Goal: Task Accomplishment & Management: Manage account settings

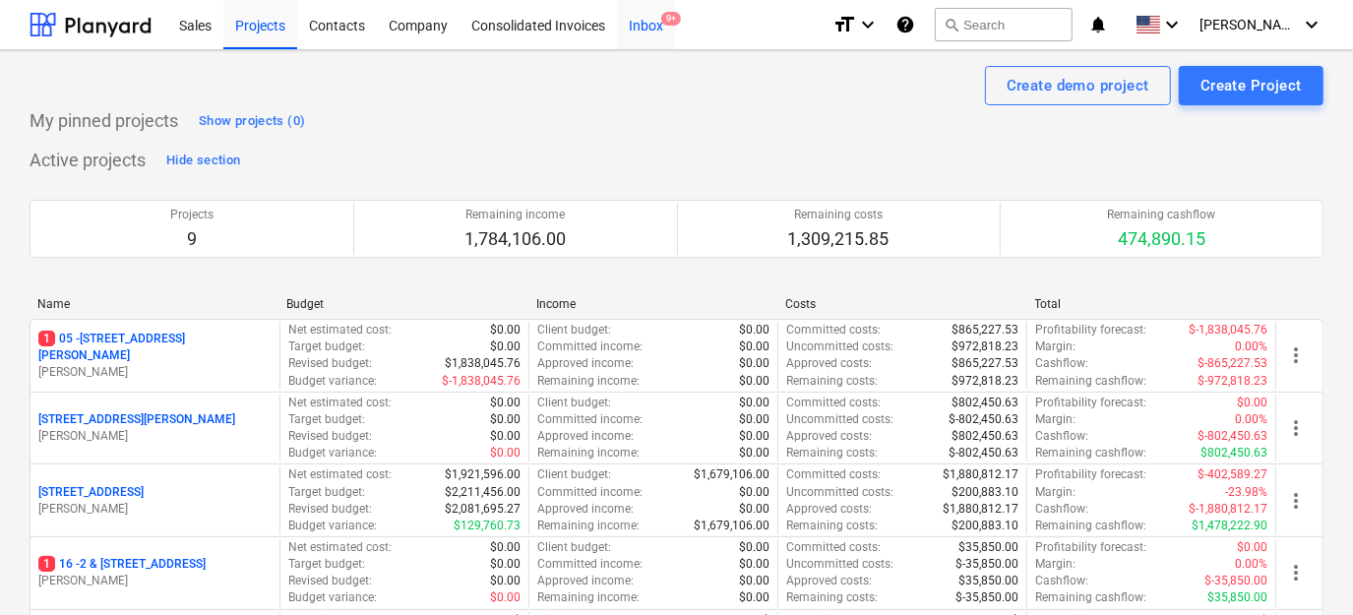
click at [635, 32] on div "Inbox 9+" at bounding box center [646, 24] width 58 height 50
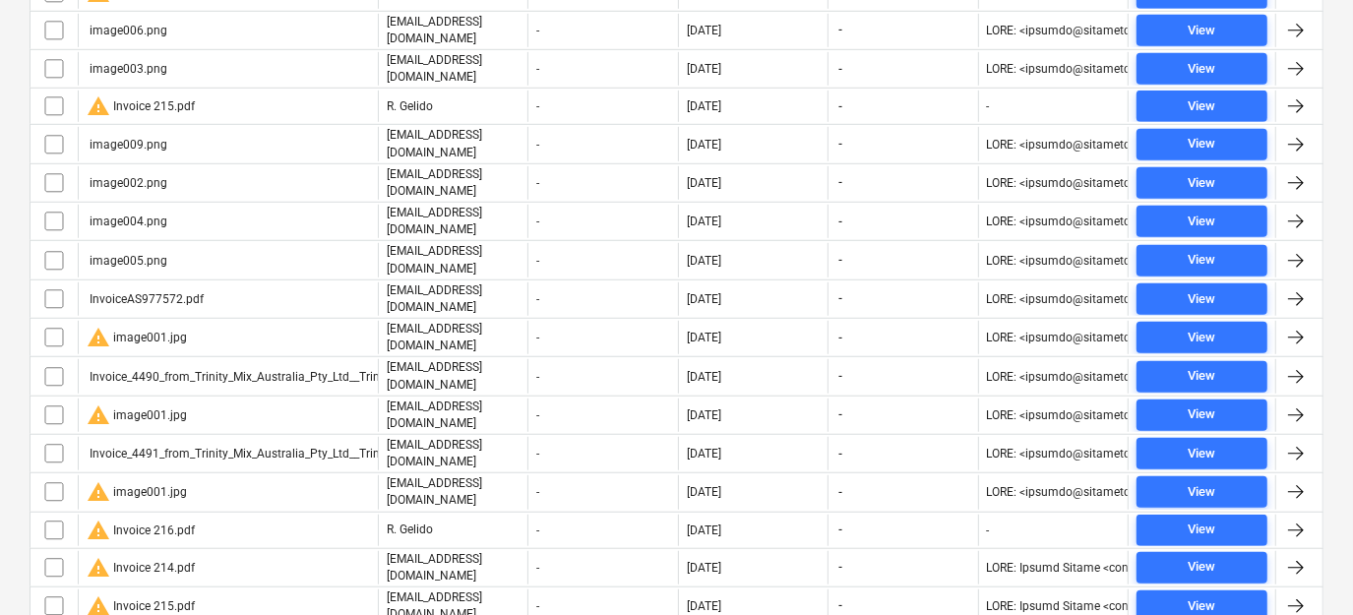
scroll to position [869, 0]
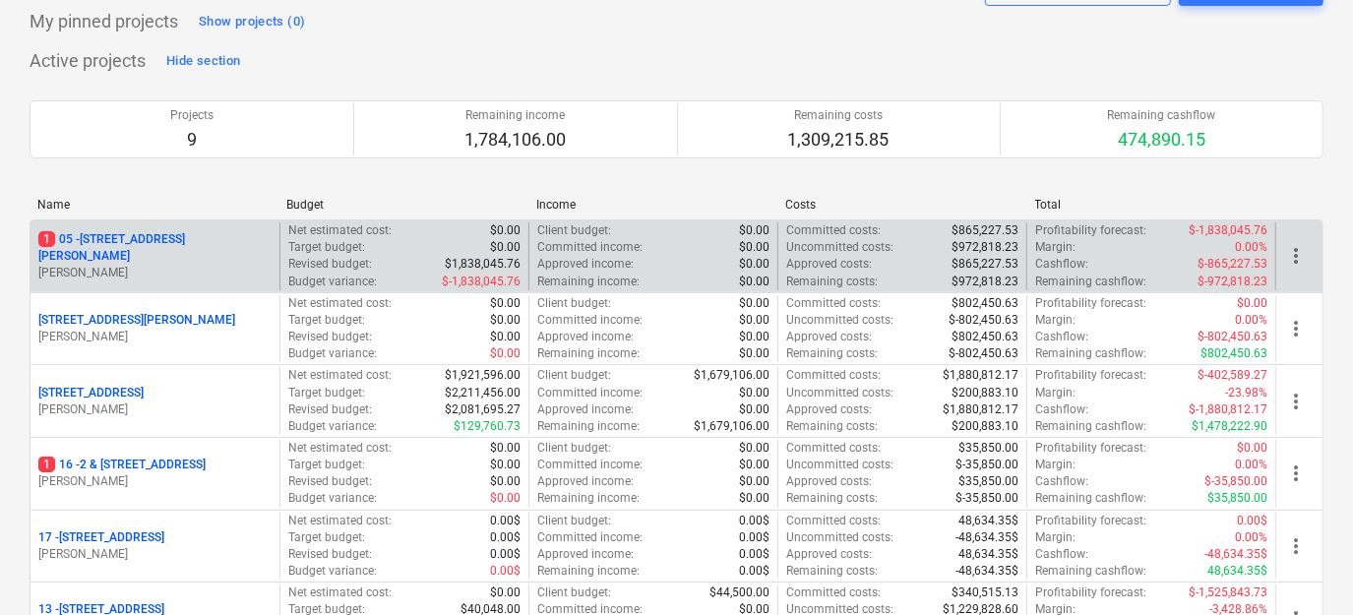
scroll to position [268, 0]
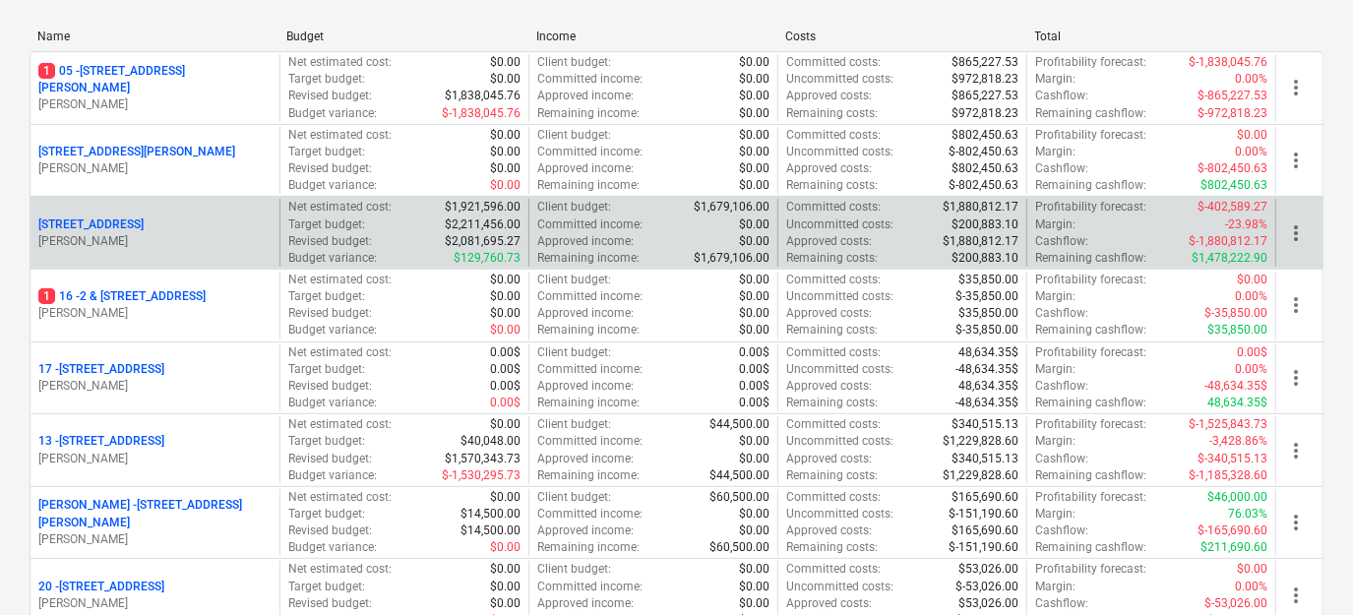
click at [144, 226] on p "[STREET_ADDRESS]" at bounding box center [90, 224] width 105 height 17
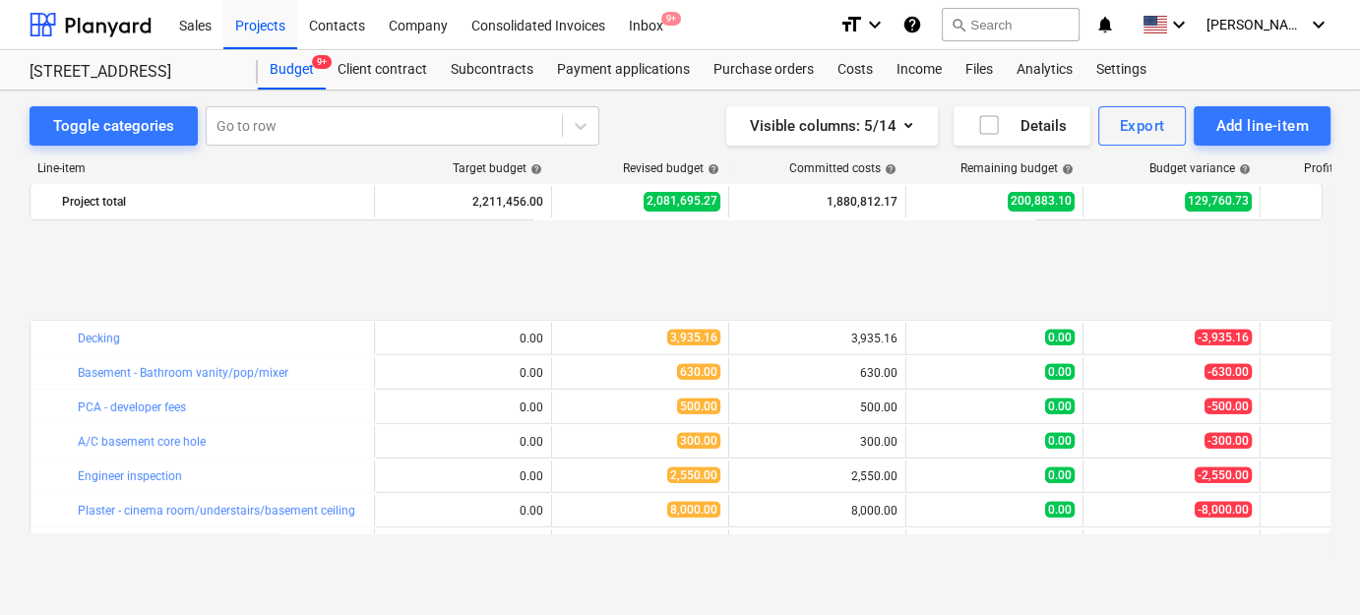
scroll to position [6408, 0]
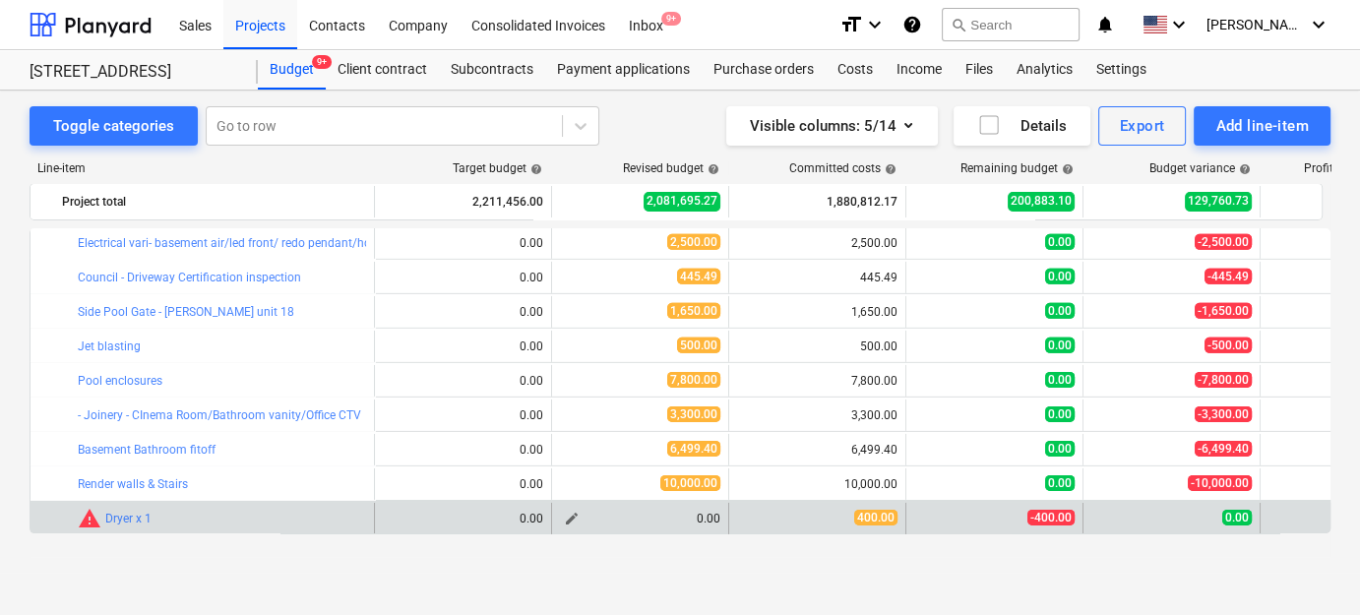
click at [577, 516] on span "edit" at bounding box center [572, 519] width 16 height 16
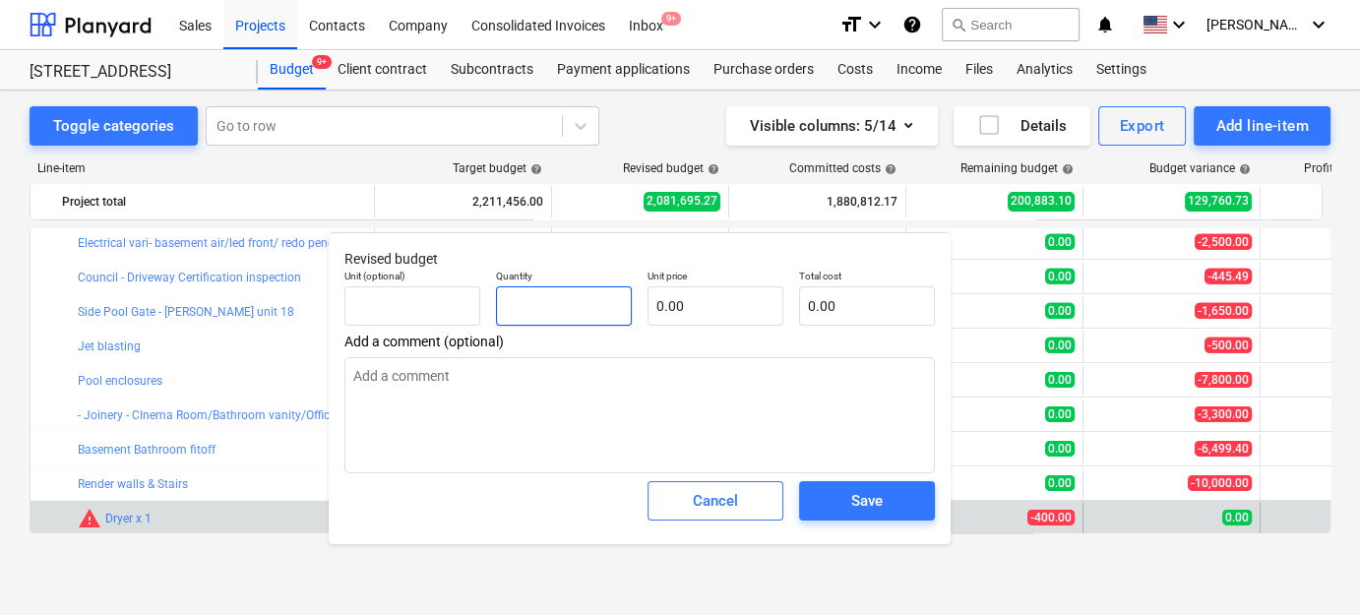
click at [557, 308] on input "text" at bounding box center [564, 305] width 136 height 39
type input "0.00"
type textarea "x"
click at [758, 314] on input "text" at bounding box center [715, 305] width 136 height 39
type input "0.00"
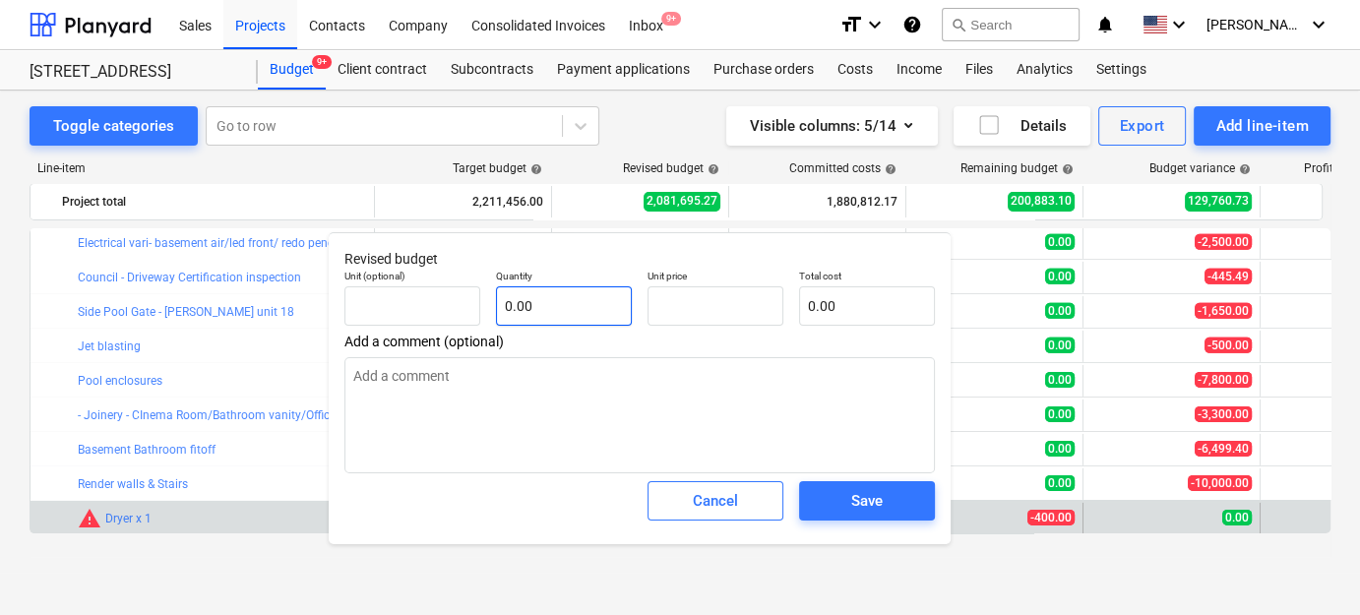
type textarea "x"
click at [574, 298] on input "text" at bounding box center [564, 305] width 136 height 39
type input "1"
type textarea "x"
type input "1.00"
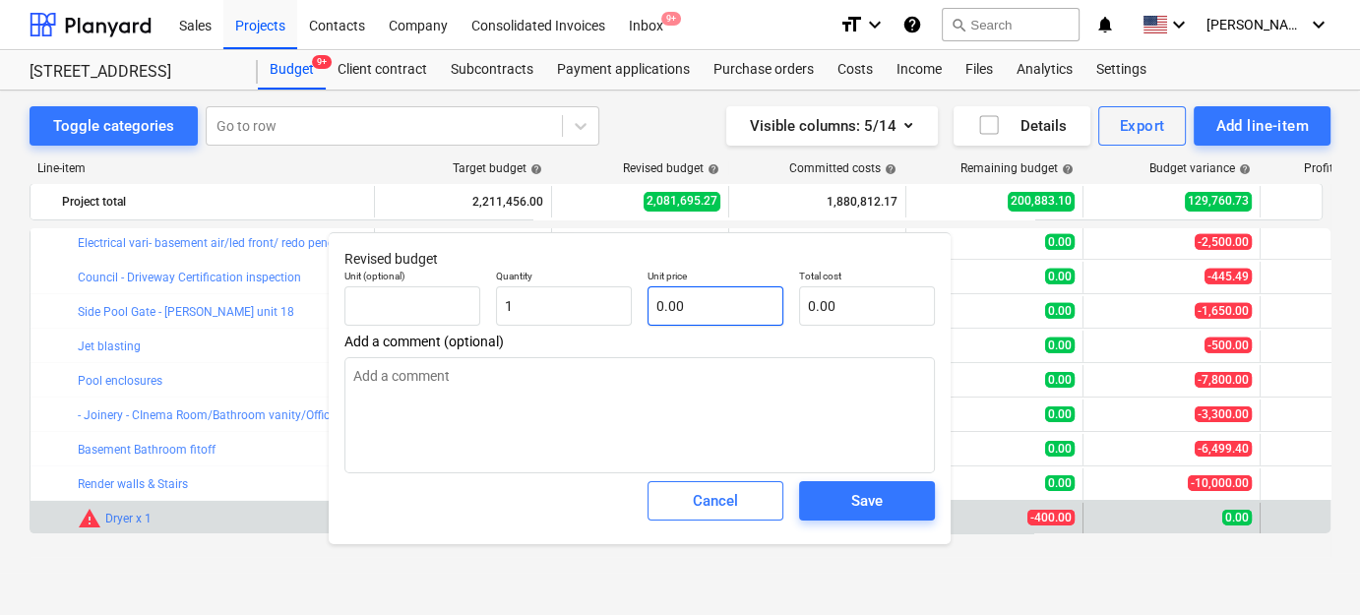
type textarea "x"
click at [690, 307] on input "text" at bounding box center [715, 305] width 136 height 39
type input "4"
type textarea "x"
type input "4.00"
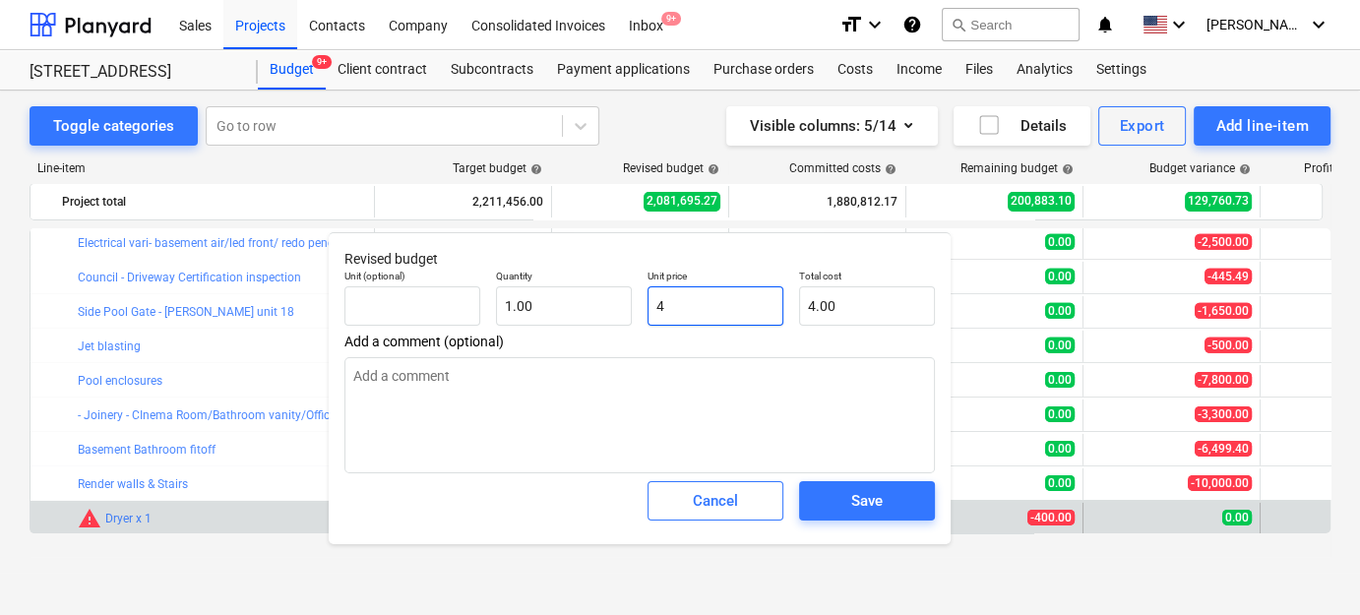
type input "40"
type textarea "x"
type input "40.00"
type input "400"
type textarea "x"
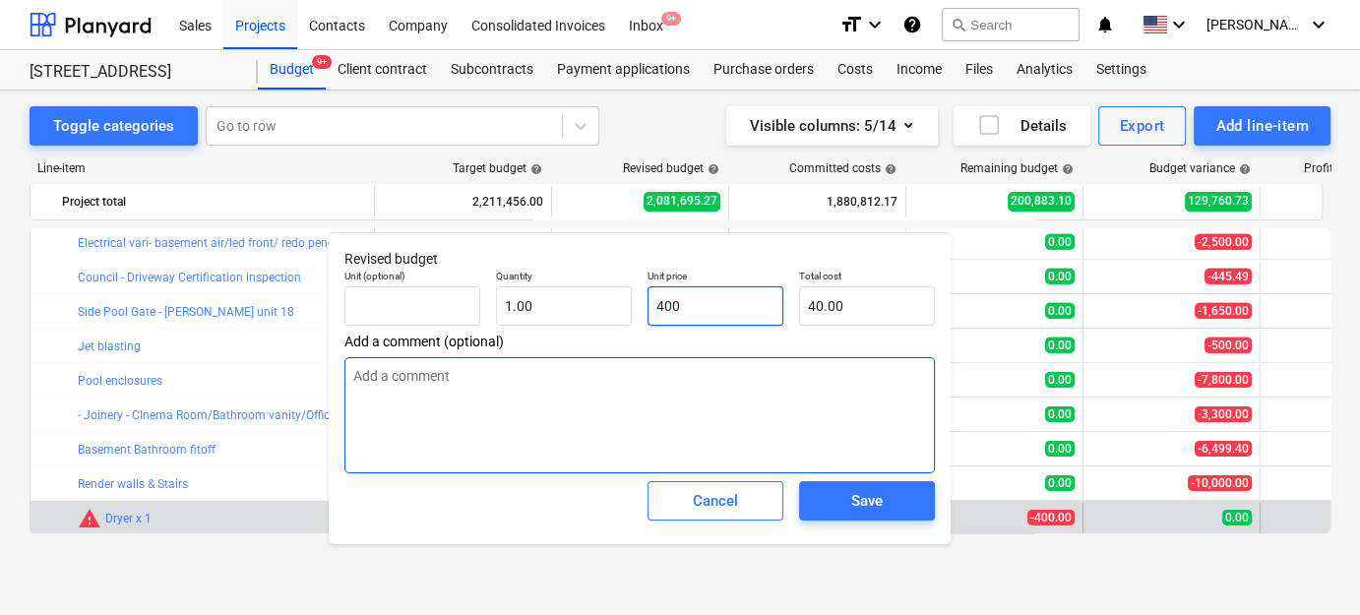
type input "400.00"
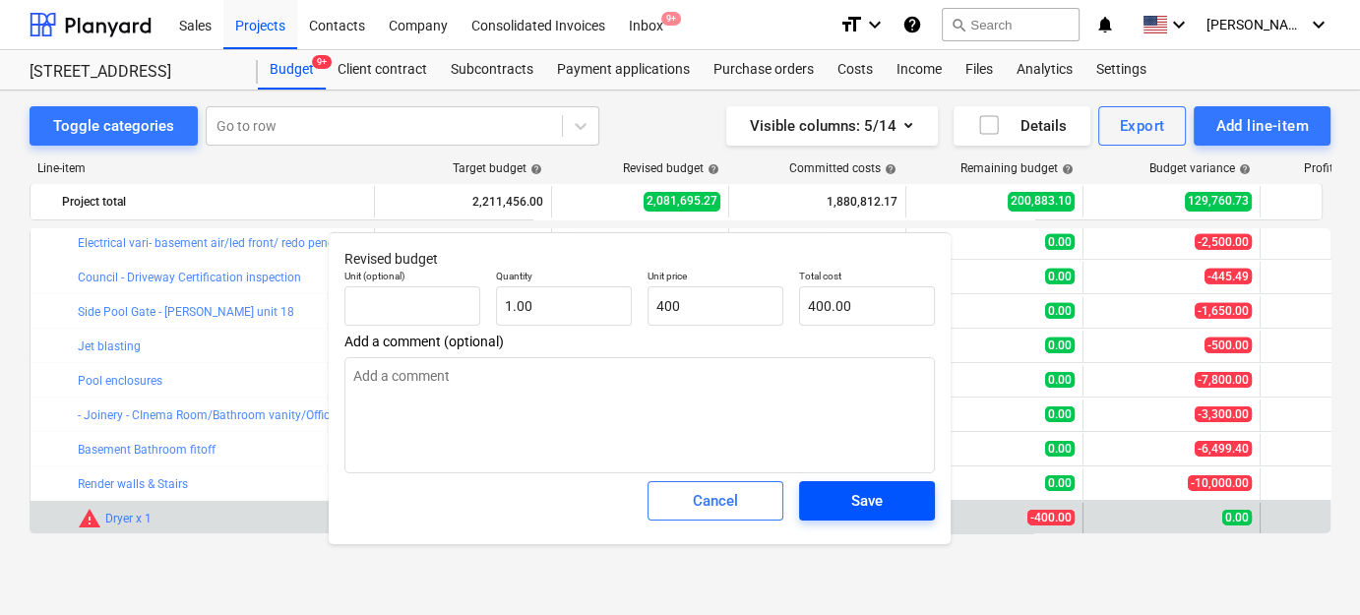
type input "400.00"
click at [876, 508] on div "Save" at bounding box center [866, 501] width 31 height 26
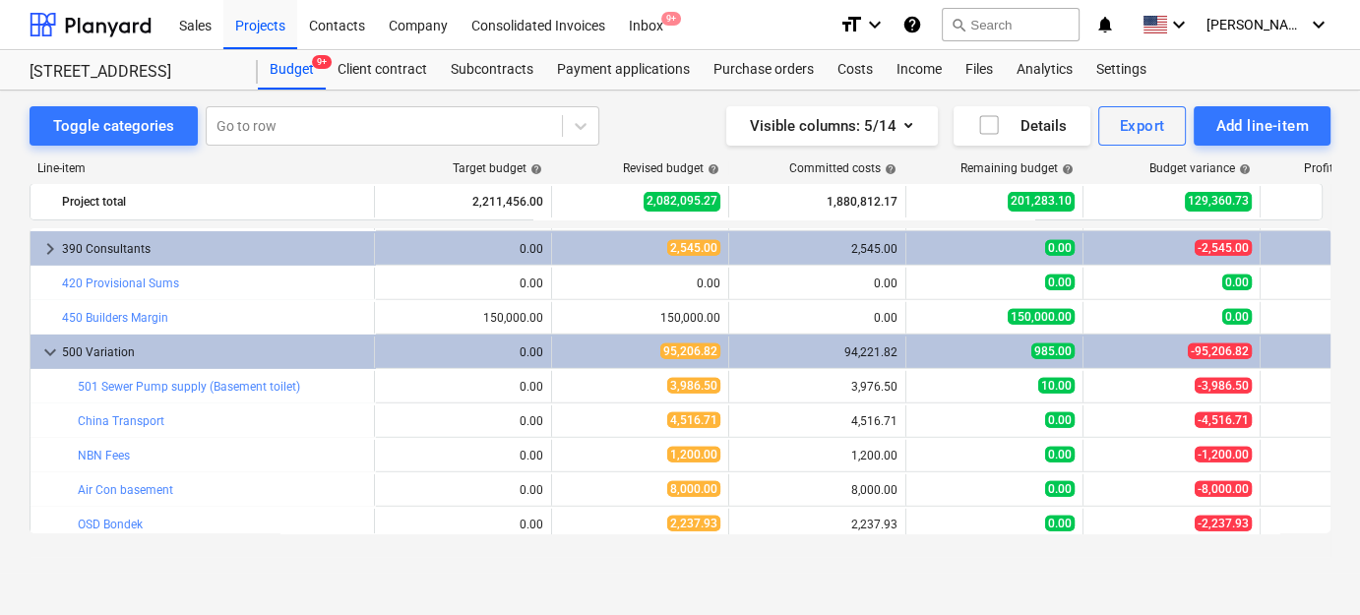
scroll to position [5872, 0]
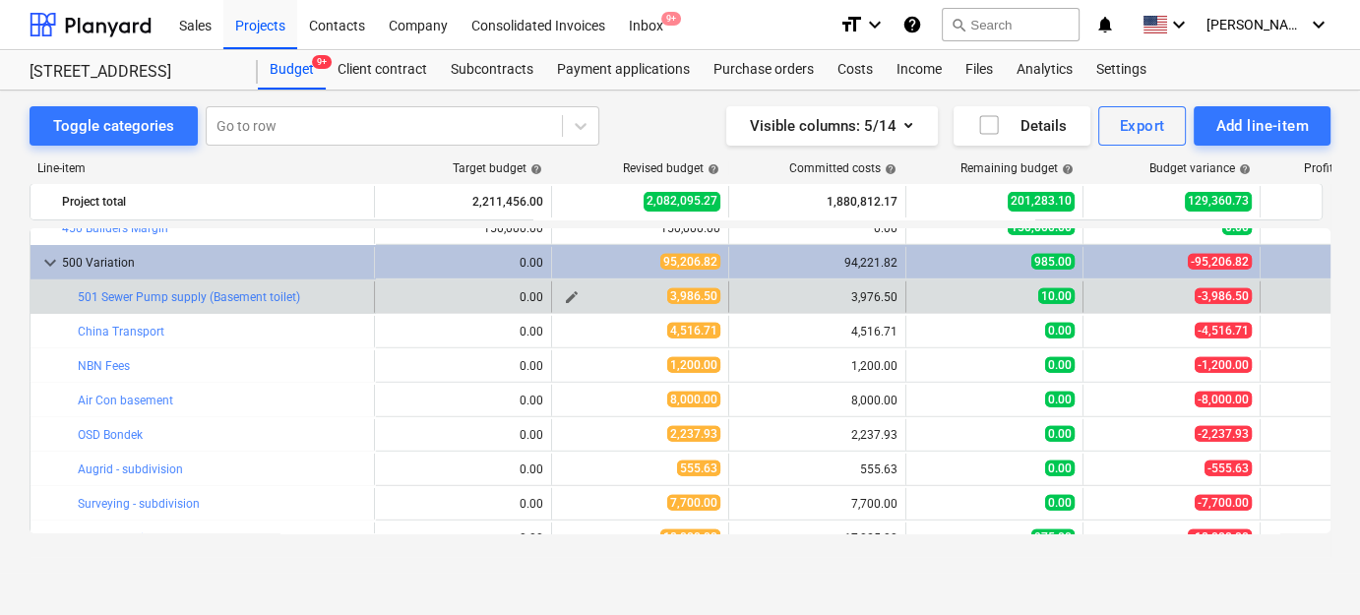
click at [576, 293] on span "edit" at bounding box center [572, 297] width 16 height 16
type textarea "x"
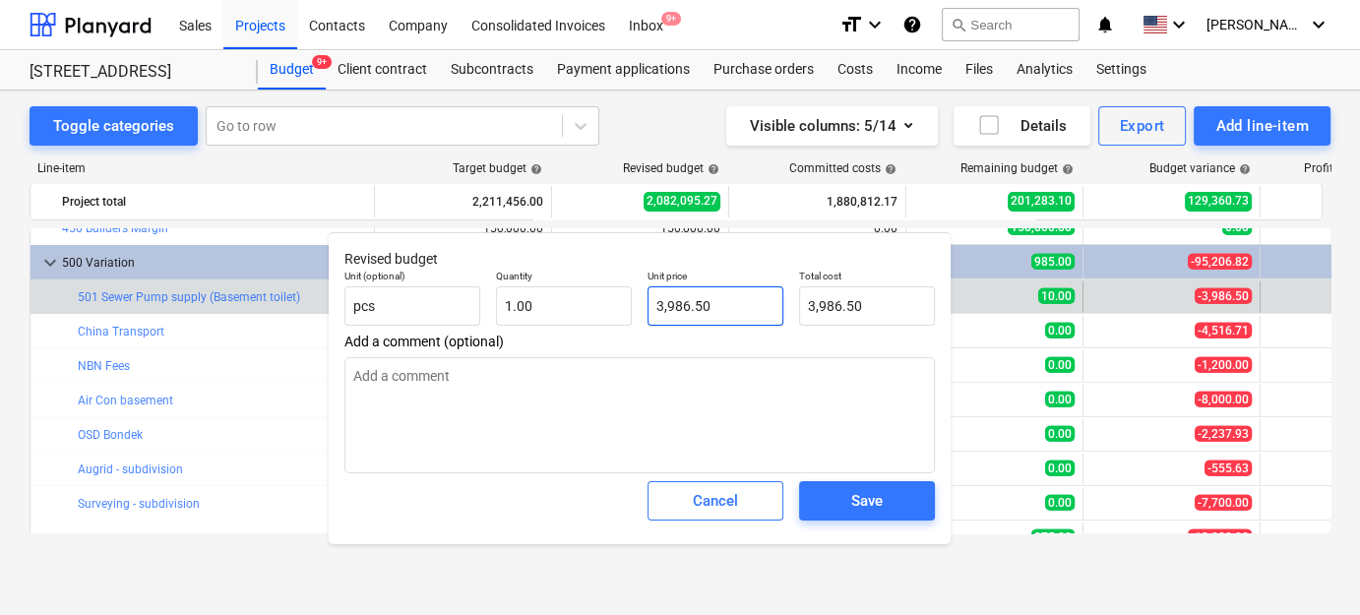
type input "3986.5"
click at [722, 311] on input "3986.5" at bounding box center [715, 305] width 136 height 39
type textarea "x"
type input "3,986.50"
drag, startPoint x: 732, startPoint y: 274, endPoint x: 729, endPoint y: 290, distance: 16.0
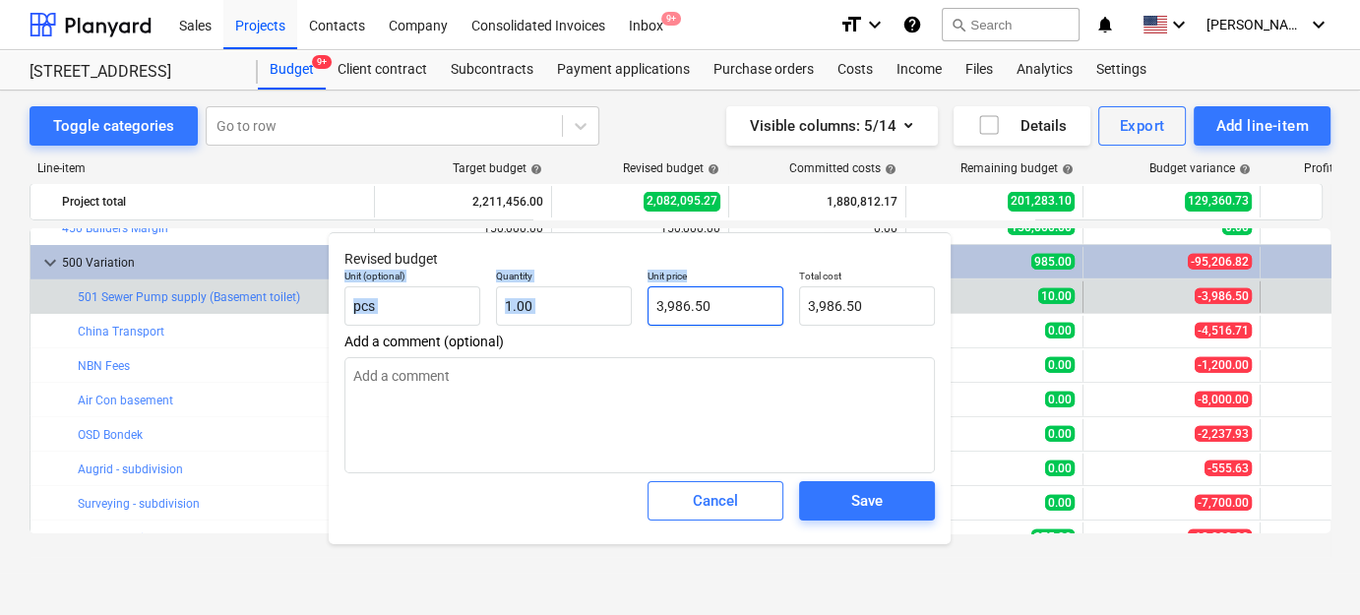
click at [729, 289] on div "Revised budget Unit (optional) pcs Quantity 1.00 Unit price 3,986.50 Total cost…" at bounding box center [640, 388] width 622 height 312
click at [729, 498] on div "Cancel" at bounding box center [715, 501] width 45 height 26
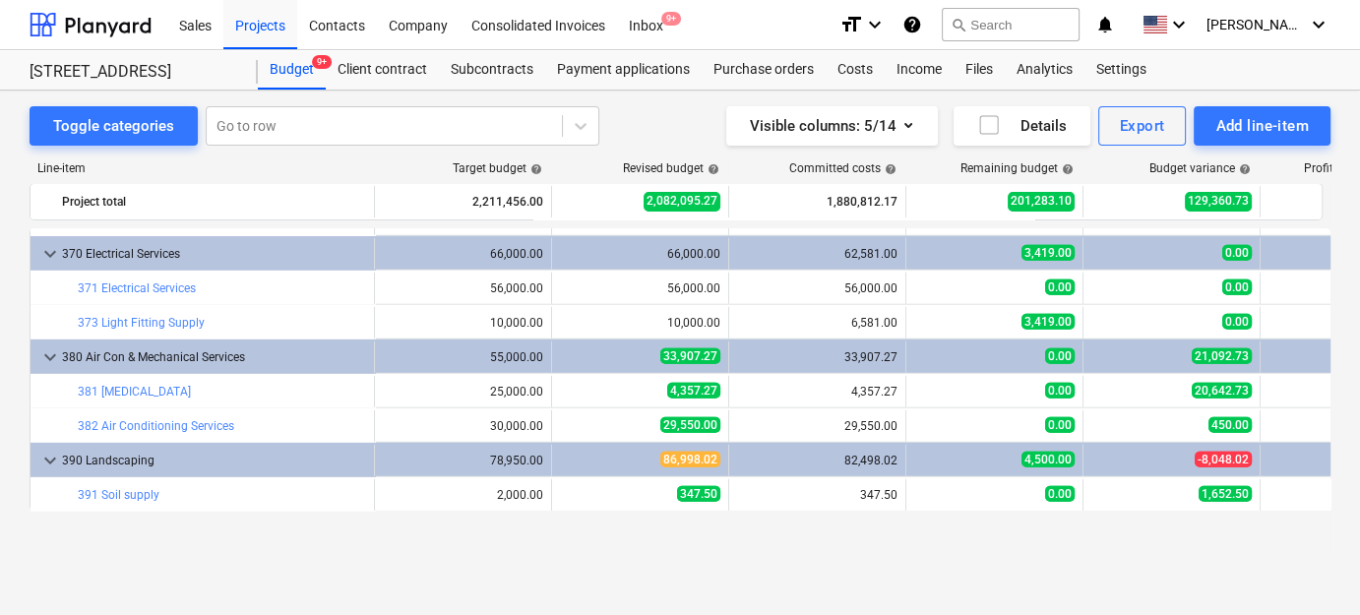
scroll to position [5247, 0]
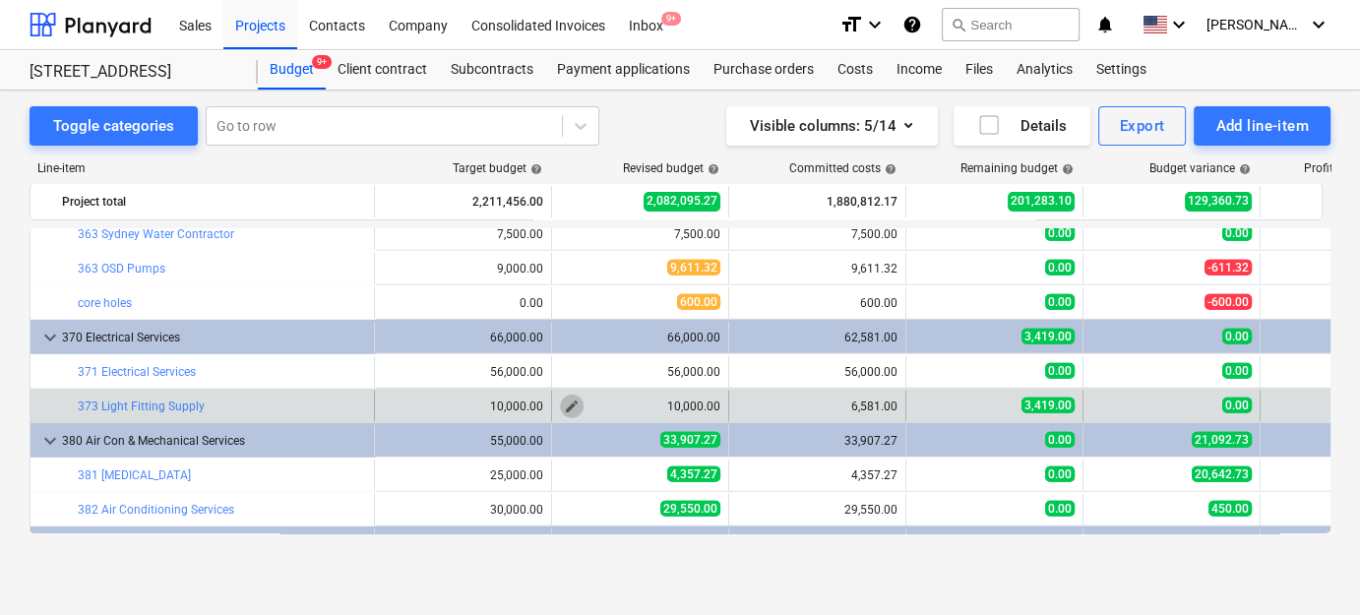
click at [575, 404] on span "edit" at bounding box center [572, 406] width 16 height 16
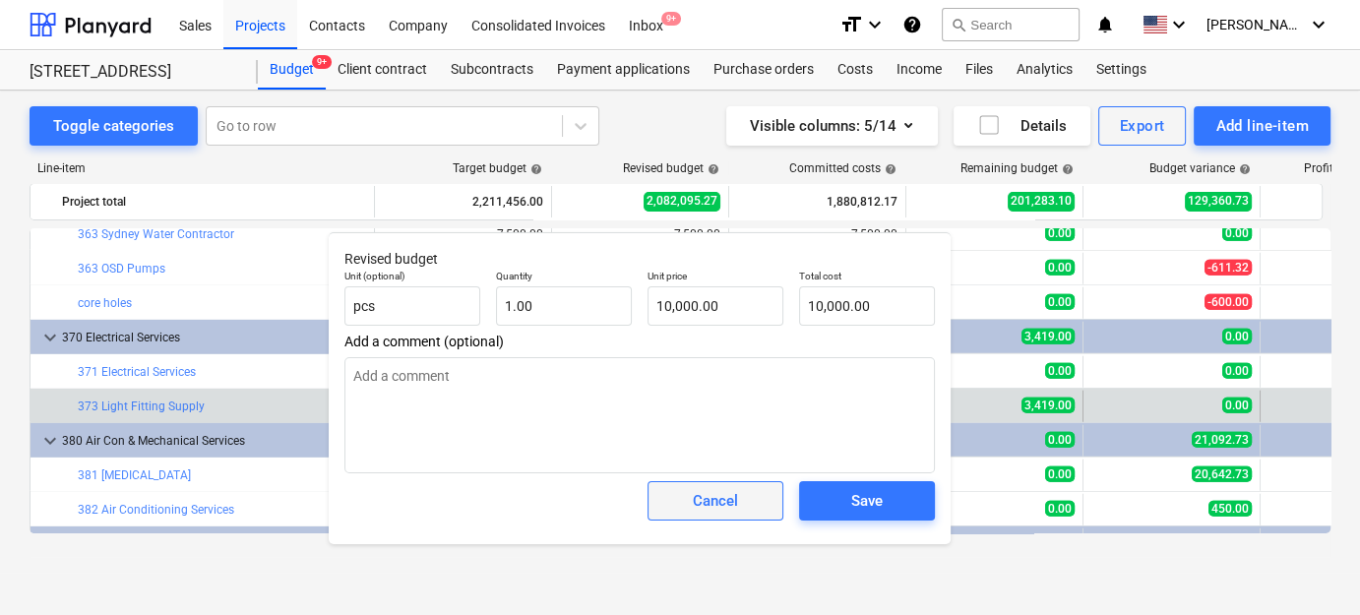
drag, startPoint x: 720, startPoint y: 499, endPoint x: 756, endPoint y: 441, distance: 68.0
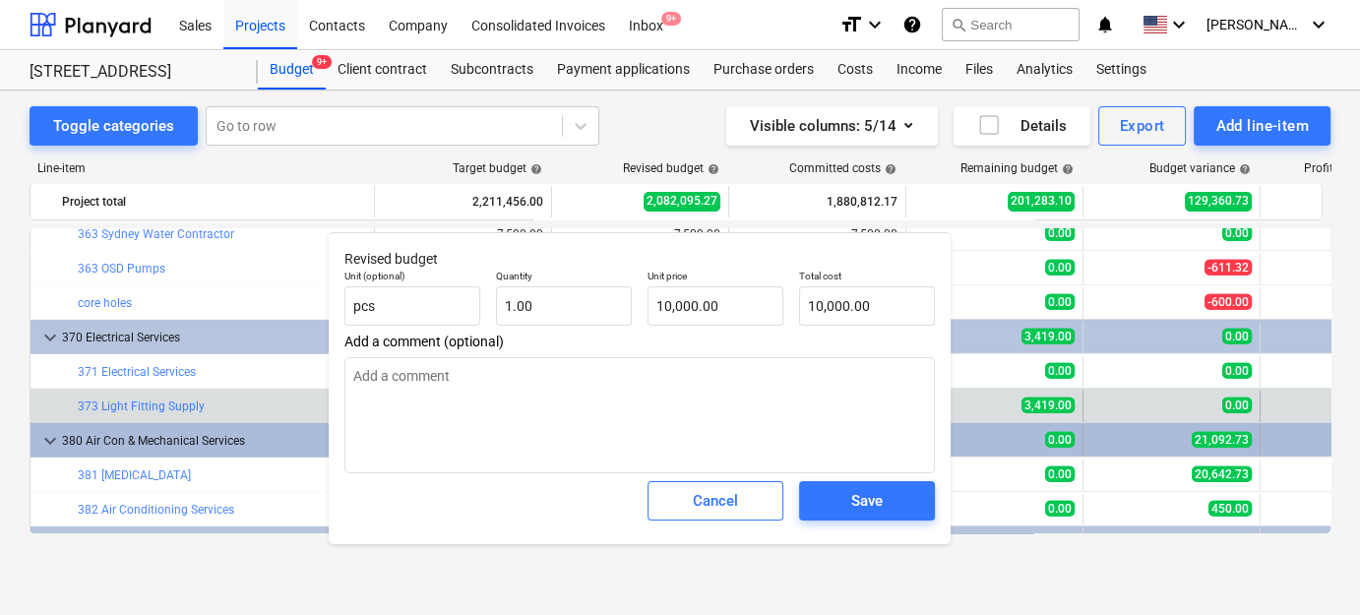
click at [719, 499] on div "Cancel" at bounding box center [715, 501] width 45 height 26
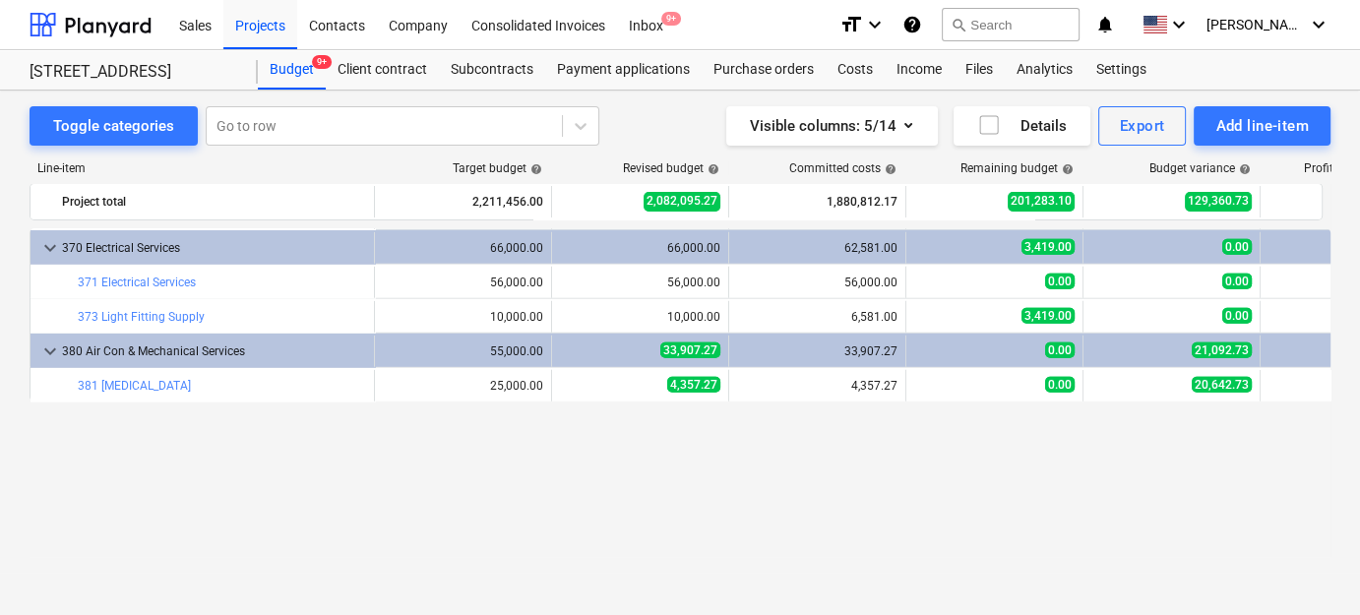
scroll to position [5157, 0]
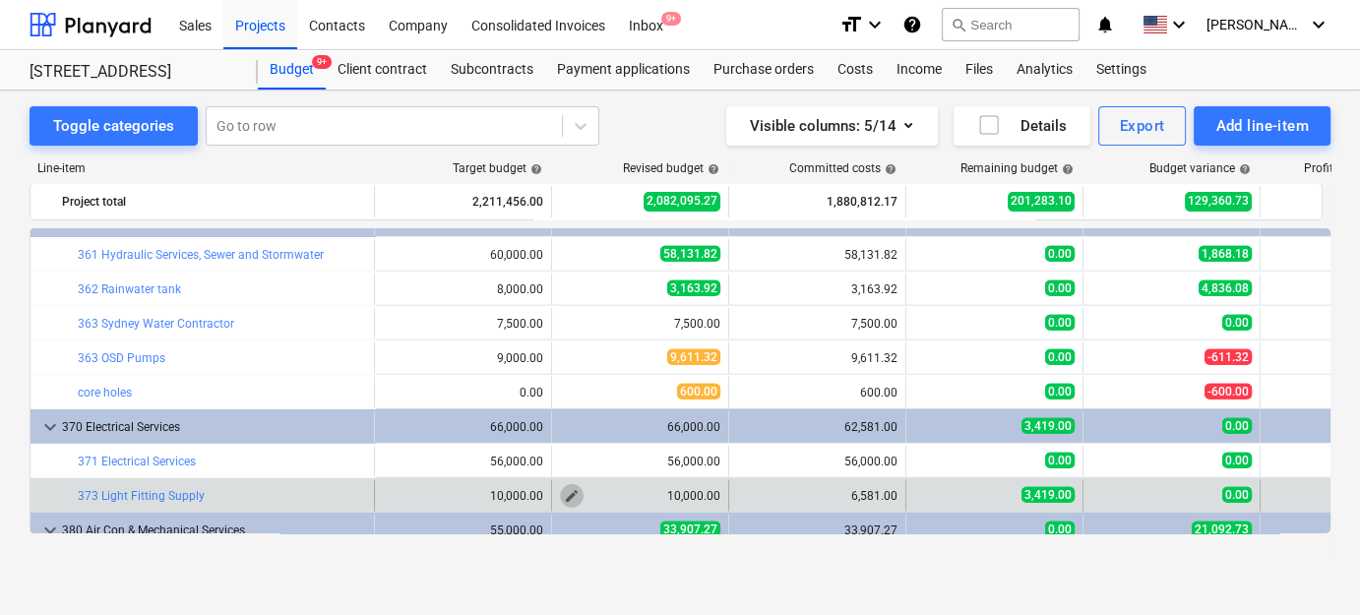
click at [569, 493] on span "edit" at bounding box center [572, 496] width 16 height 16
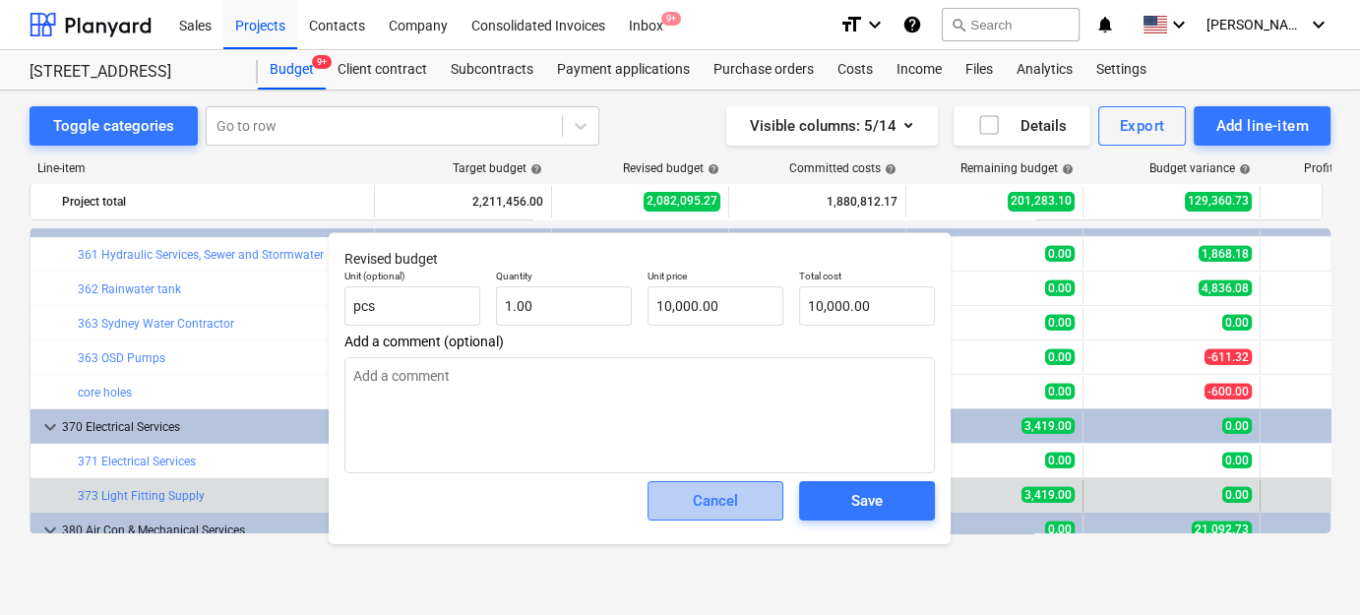
click at [714, 508] on div "Cancel" at bounding box center [715, 501] width 45 height 26
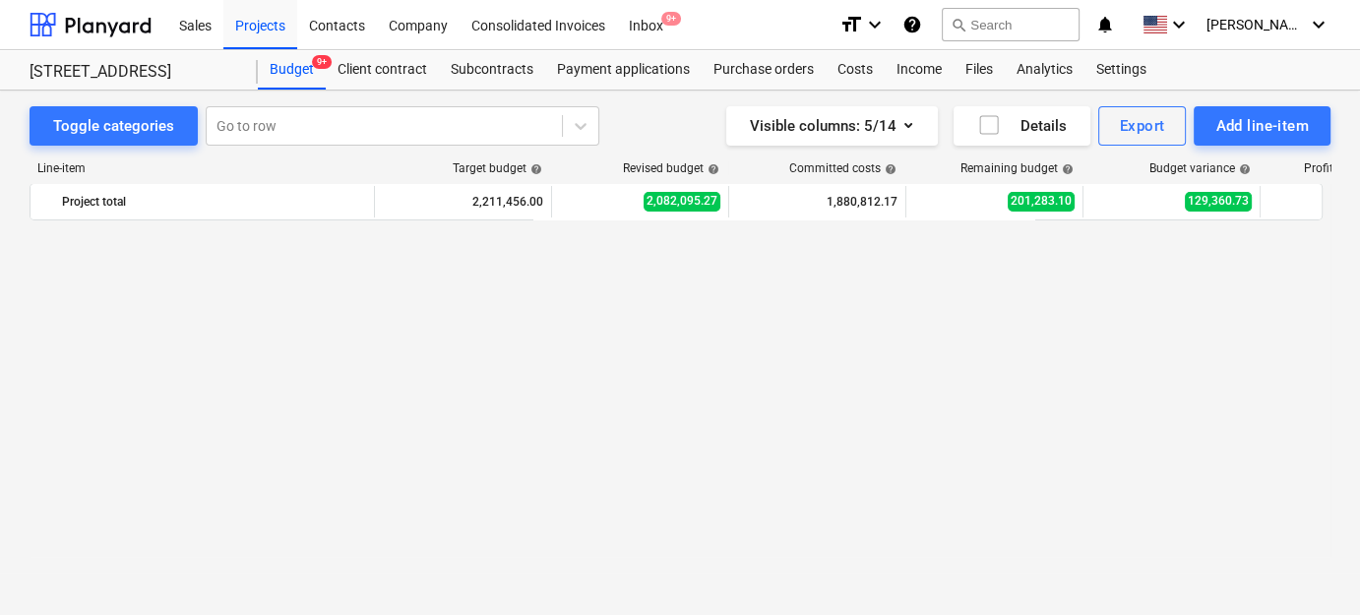
scroll to position [0, 0]
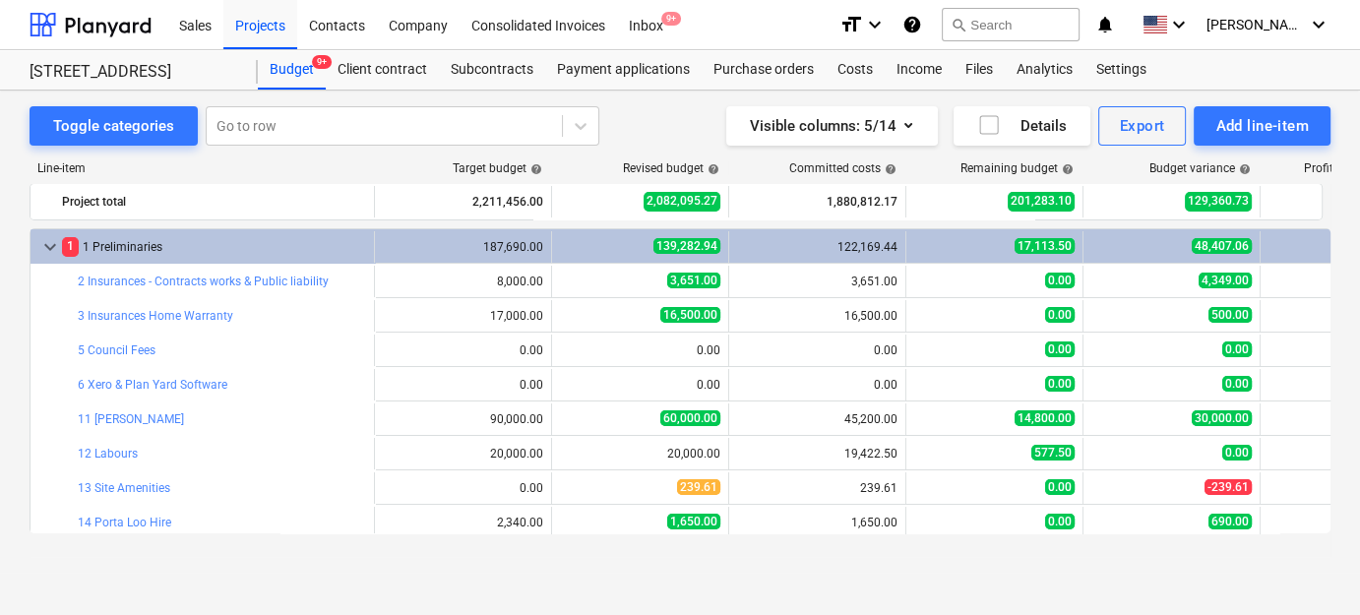
click at [915, 582] on div "Toggle categories Go to row Visible columns : 5/14 Details Export Add line-item…" at bounding box center [680, 353] width 1360 height 524
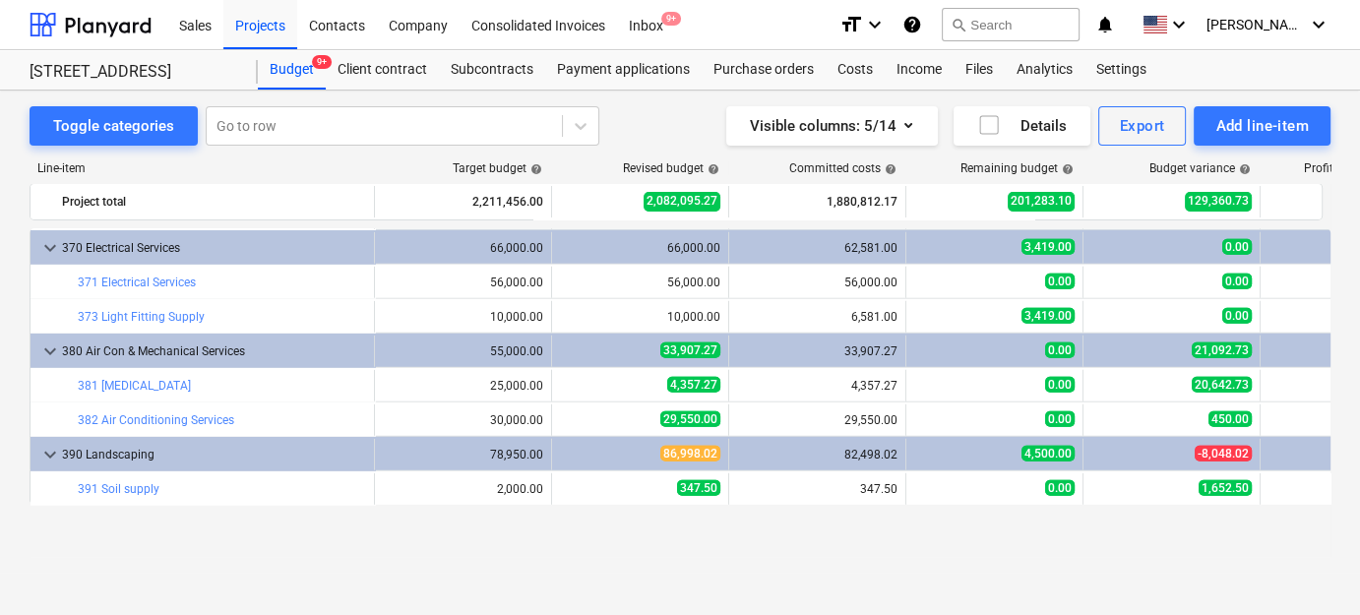
scroll to position [5247, 0]
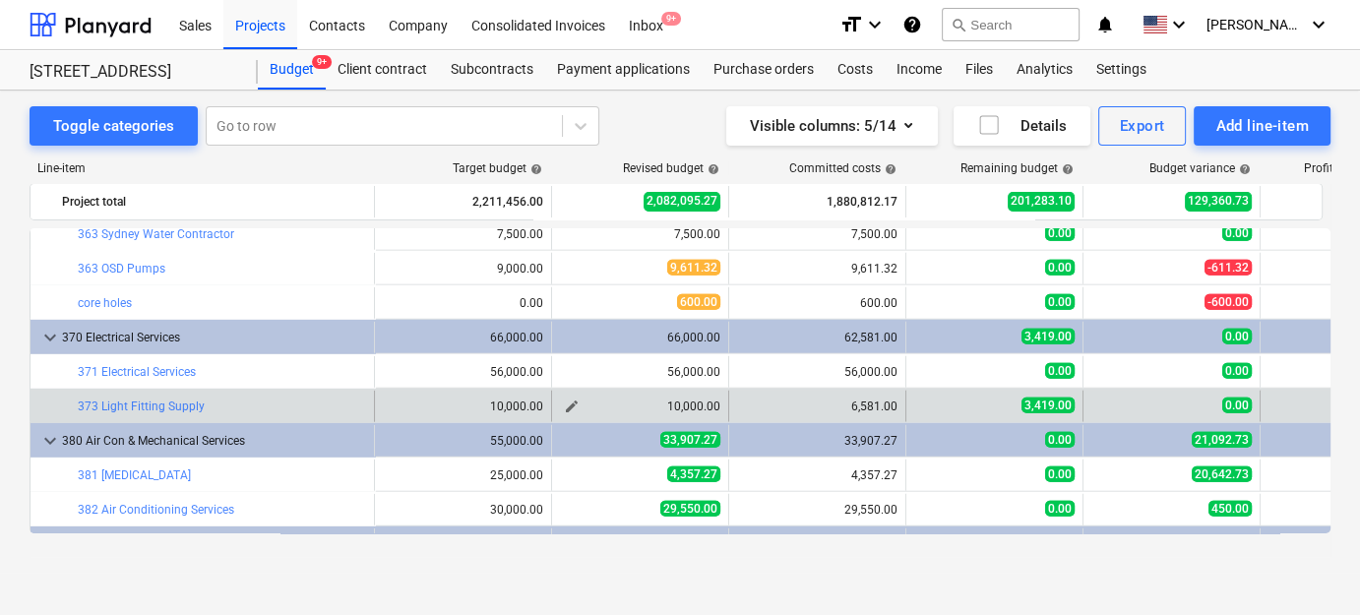
click at [569, 403] on span "edit" at bounding box center [572, 406] width 16 height 16
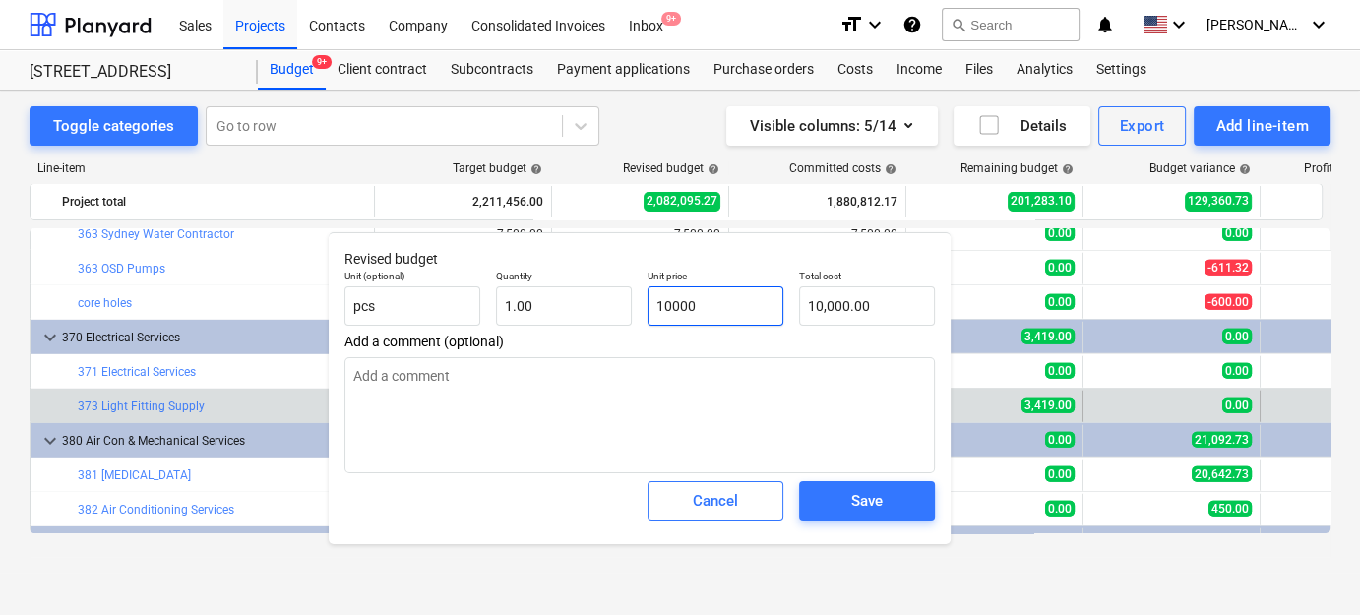
click at [716, 307] on input "10000" at bounding box center [715, 305] width 136 height 39
type input "6"
type input "6.00"
type input "65"
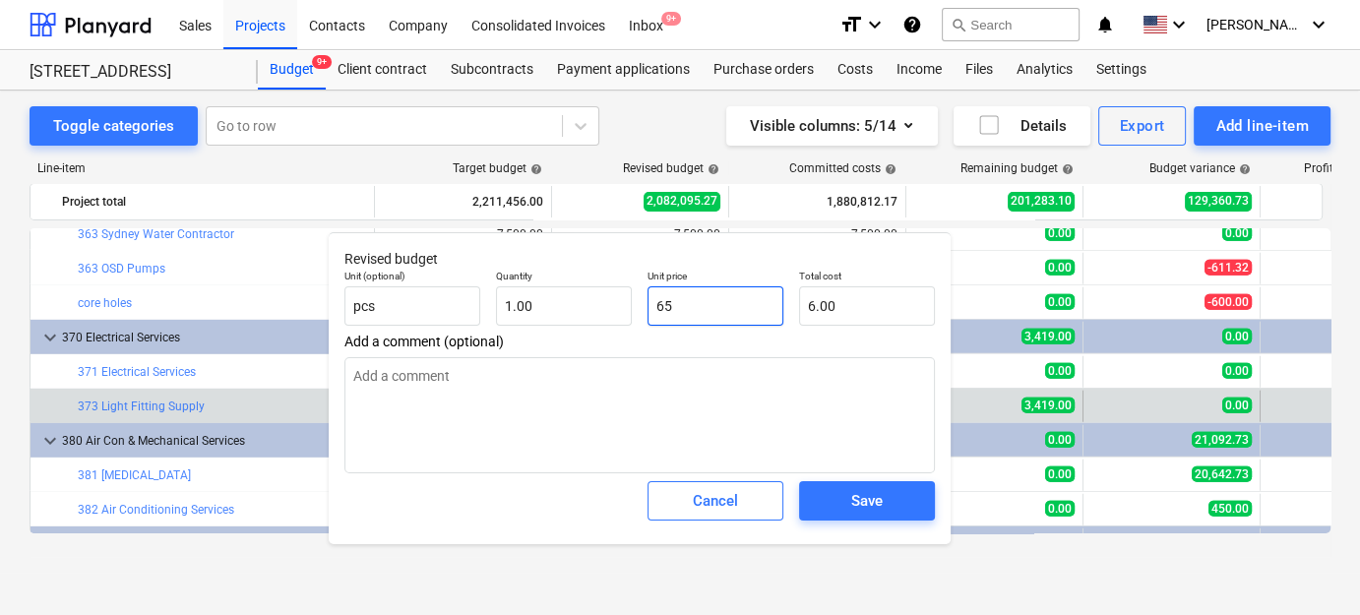
type input "65.00"
type input "658"
type input "658.00"
type input "6581"
type input "6,581.00"
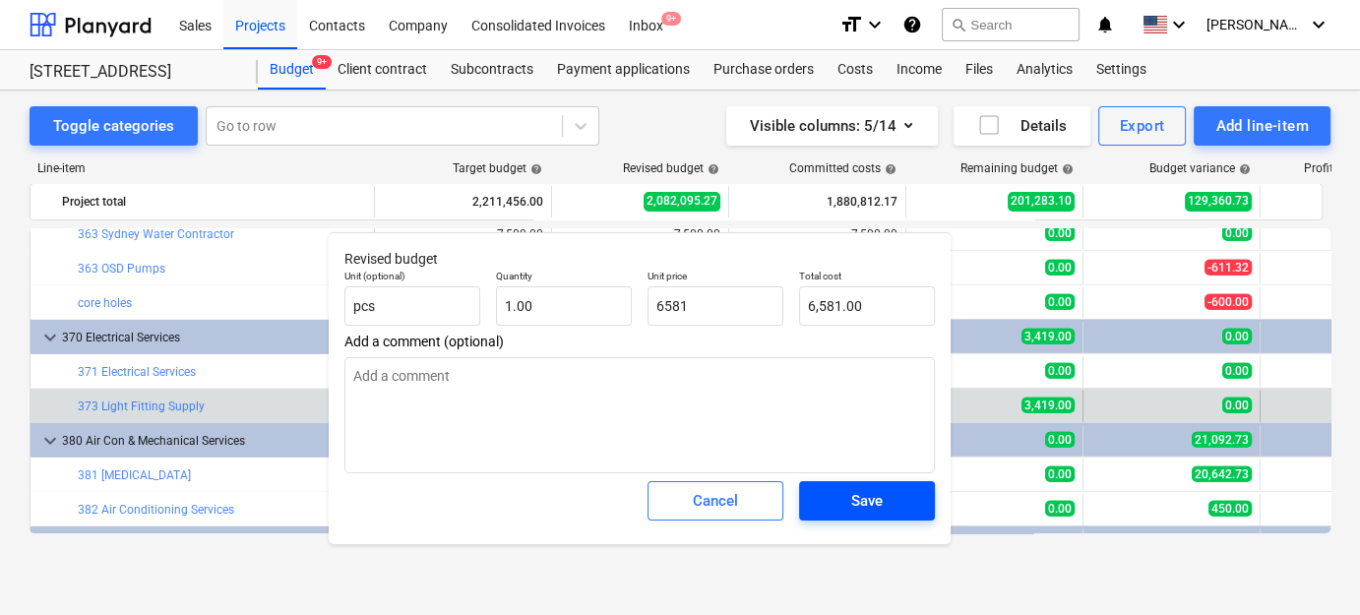
type input "6,581.00"
click at [849, 489] on span "Save" at bounding box center [866, 501] width 89 height 26
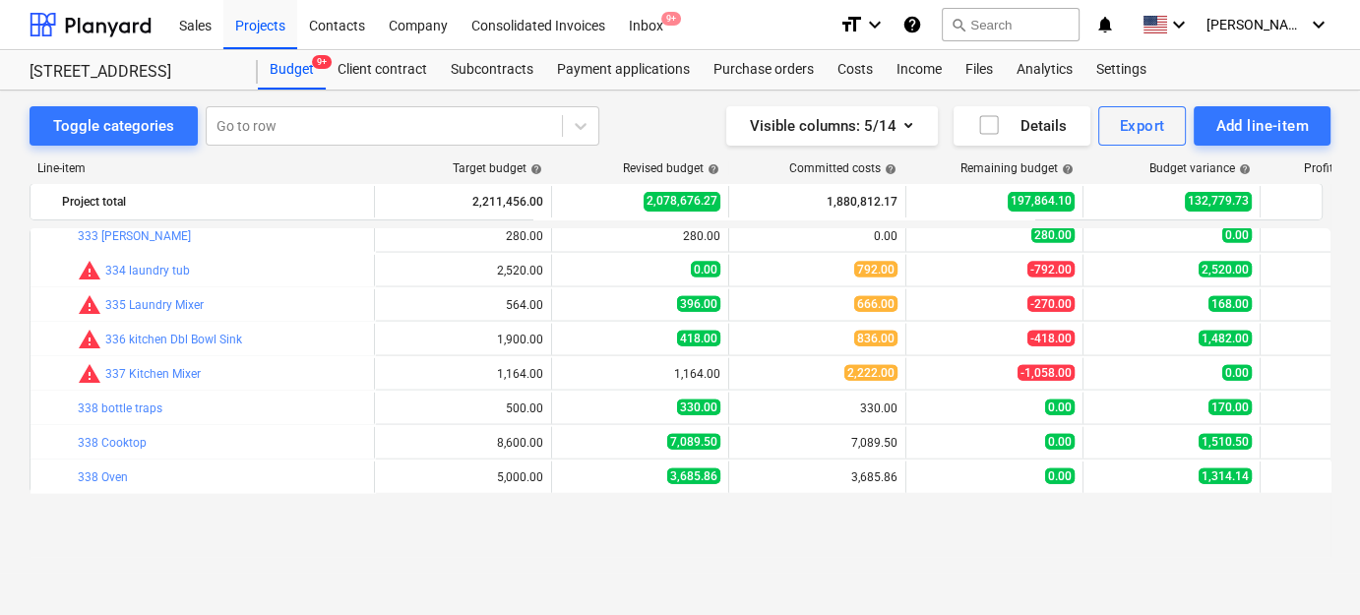
scroll to position [4530, 0]
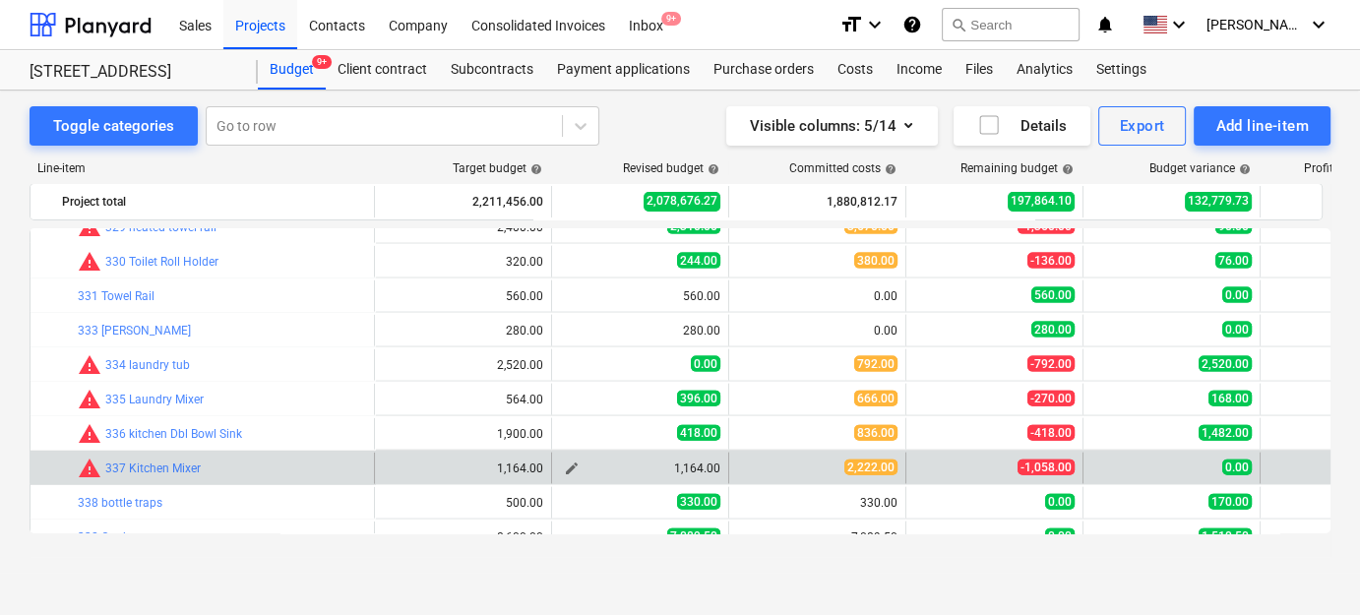
click at [561, 469] on button "edit" at bounding box center [572, 468] width 24 height 24
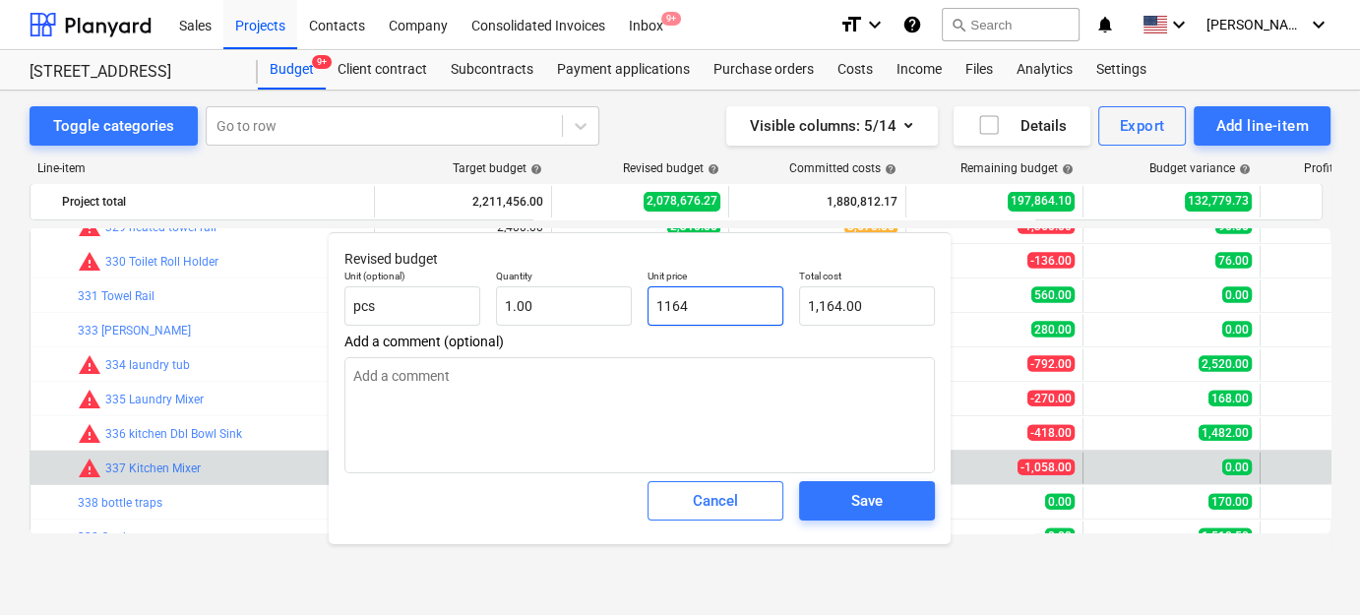
click at [751, 309] on input "1164" at bounding box center [715, 305] width 136 height 39
type input "11642"
type input "11,642.00"
click at [750, 309] on input "11642" at bounding box center [715, 305] width 136 height 39
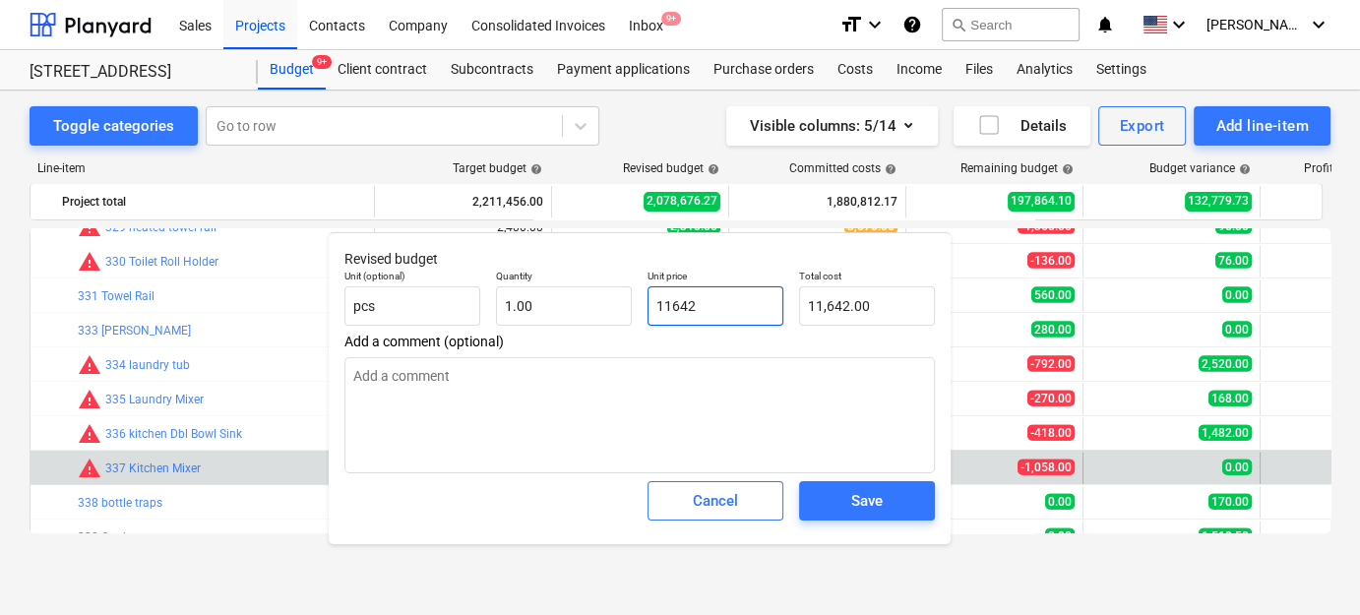
type input "2"
type input "2.00"
type input "22"
type input "22.00"
type input "222"
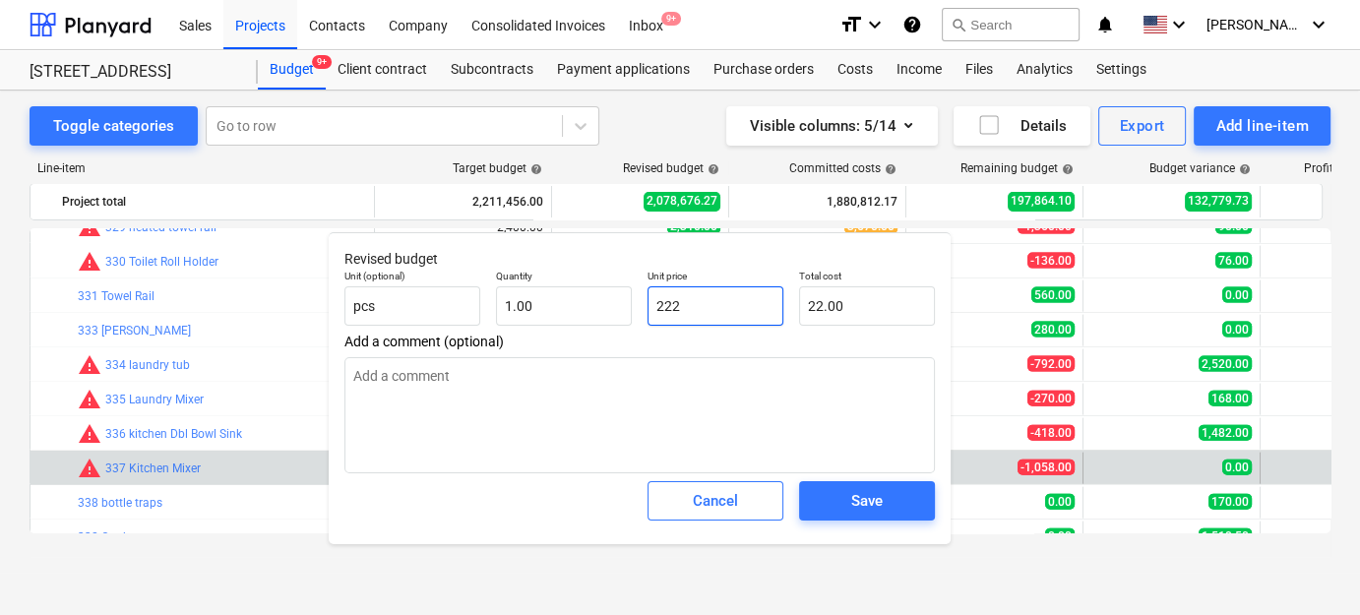
type input "222.00"
type input "2222"
type input "2,222.00"
click at [823, 493] on span "Save" at bounding box center [866, 501] width 89 height 26
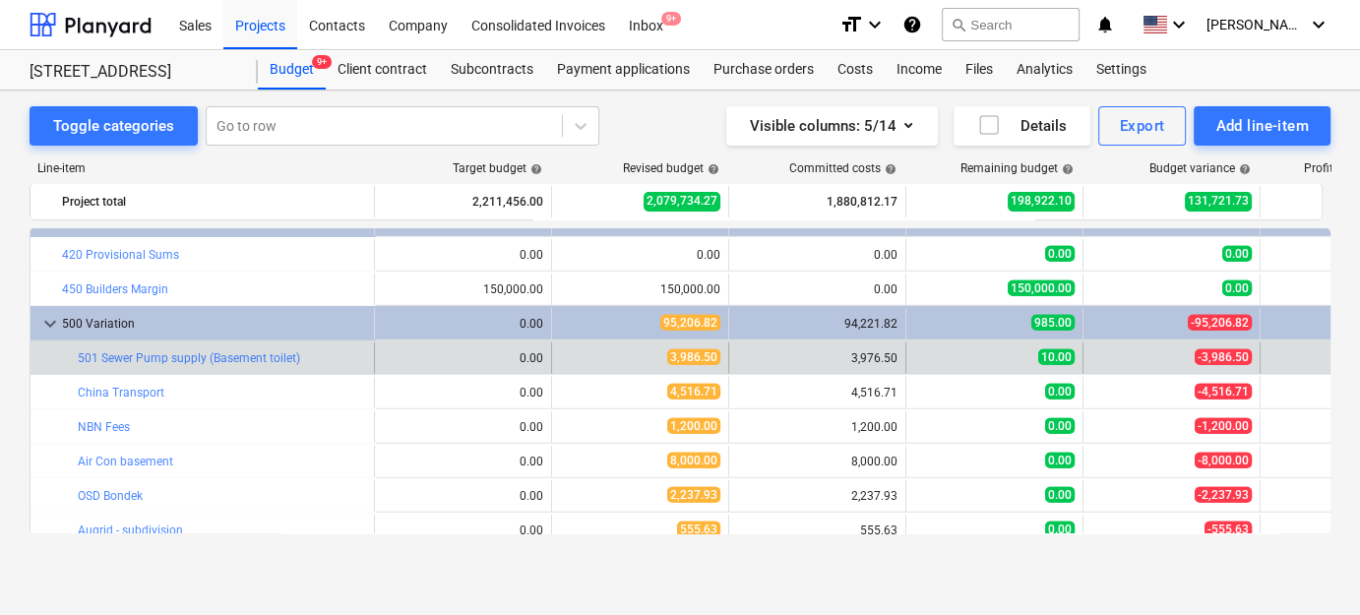
scroll to position [5783, 0]
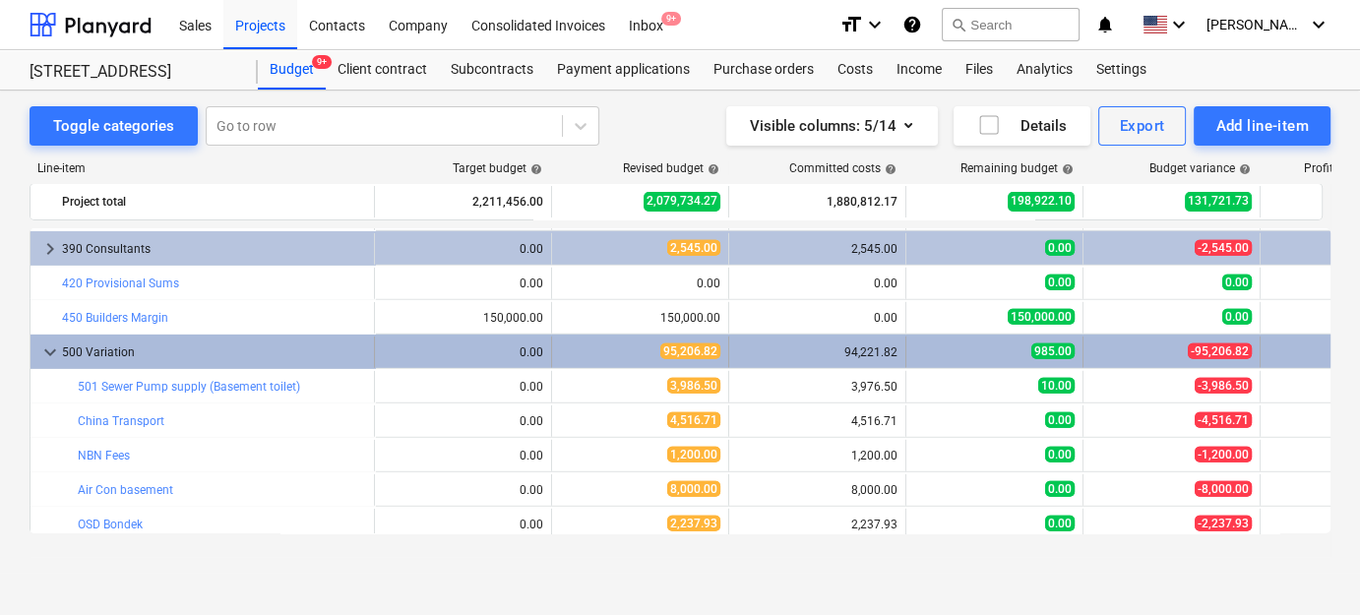
click at [1303, 350] on div "-95,206.82" at bounding box center [1348, 351] width 160 height 17
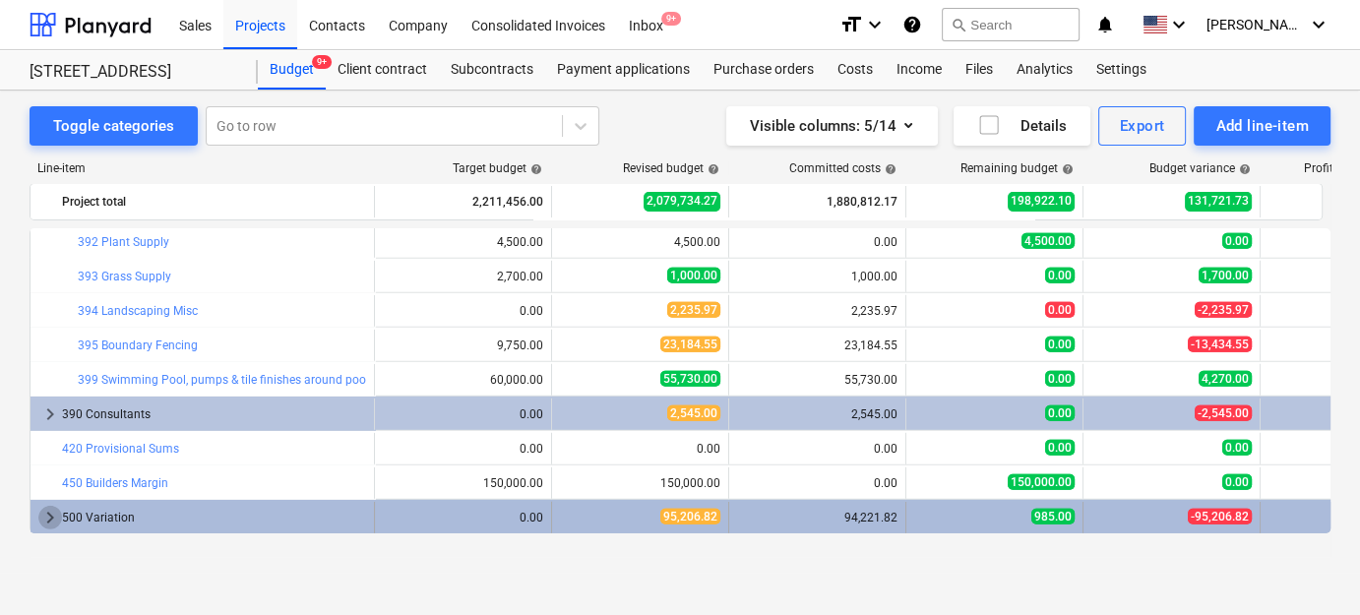
click at [54, 516] on span "keyboard_arrow_right" at bounding box center [50, 518] width 24 height 24
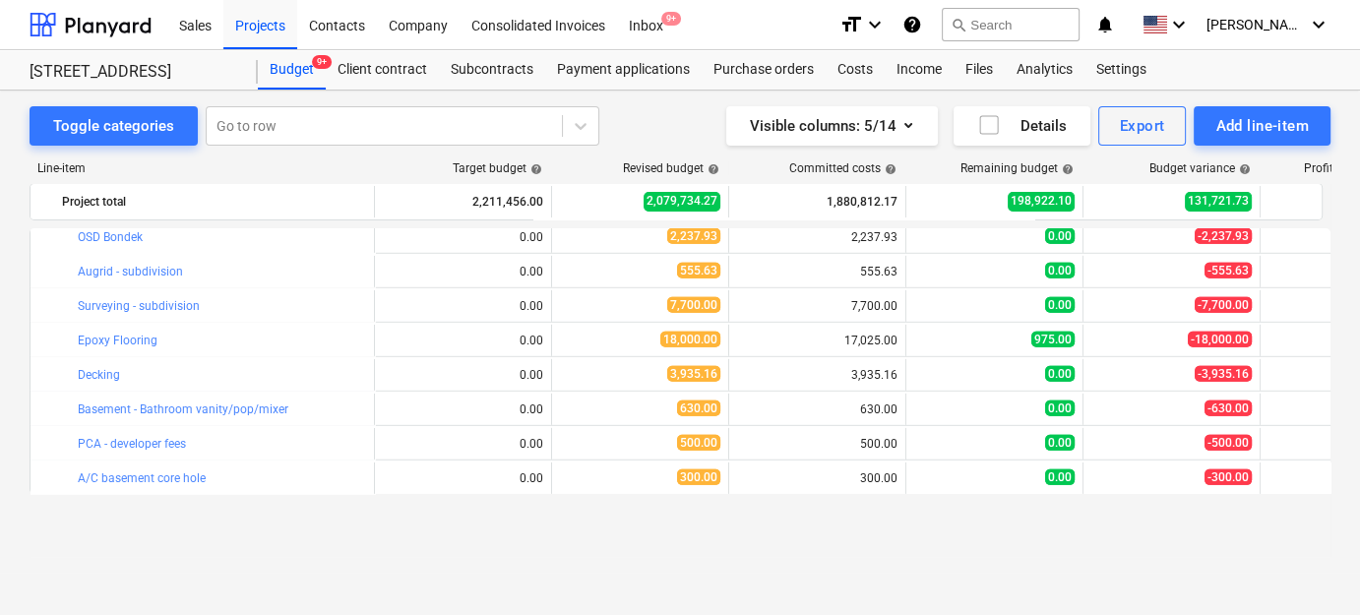
scroll to position [5962, 0]
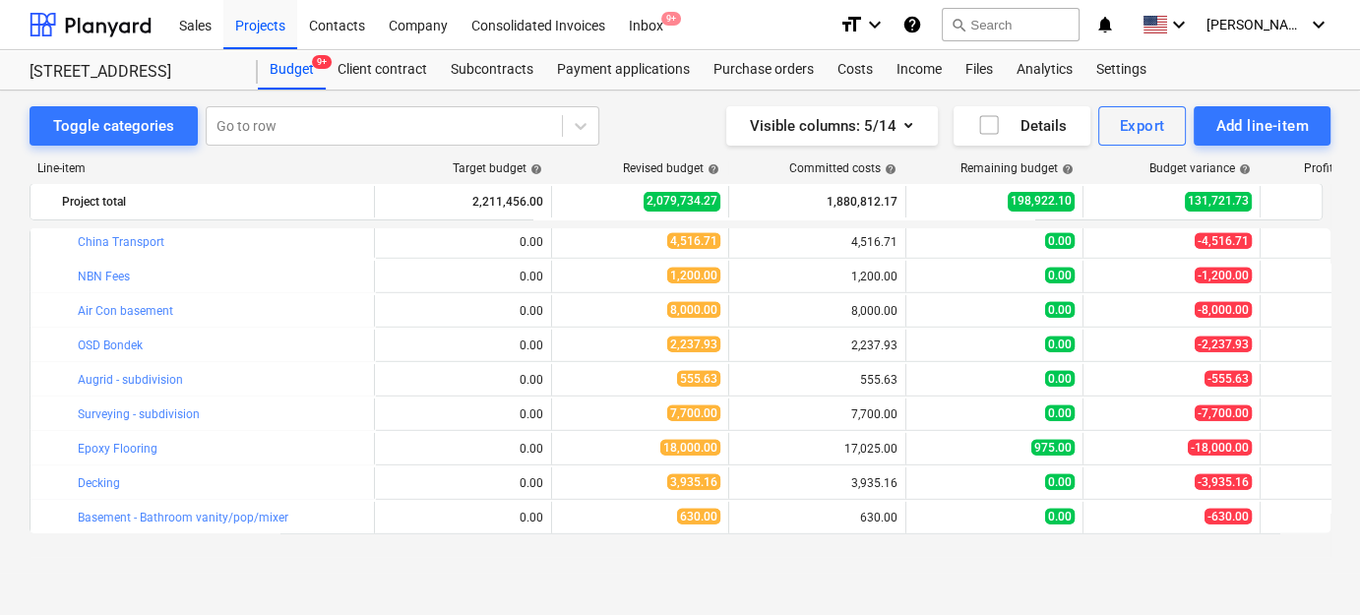
drag, startPoint x: 1062, startPoint y: 547, endPoint x: 1182, endPoint y: 537, distance: 119.4
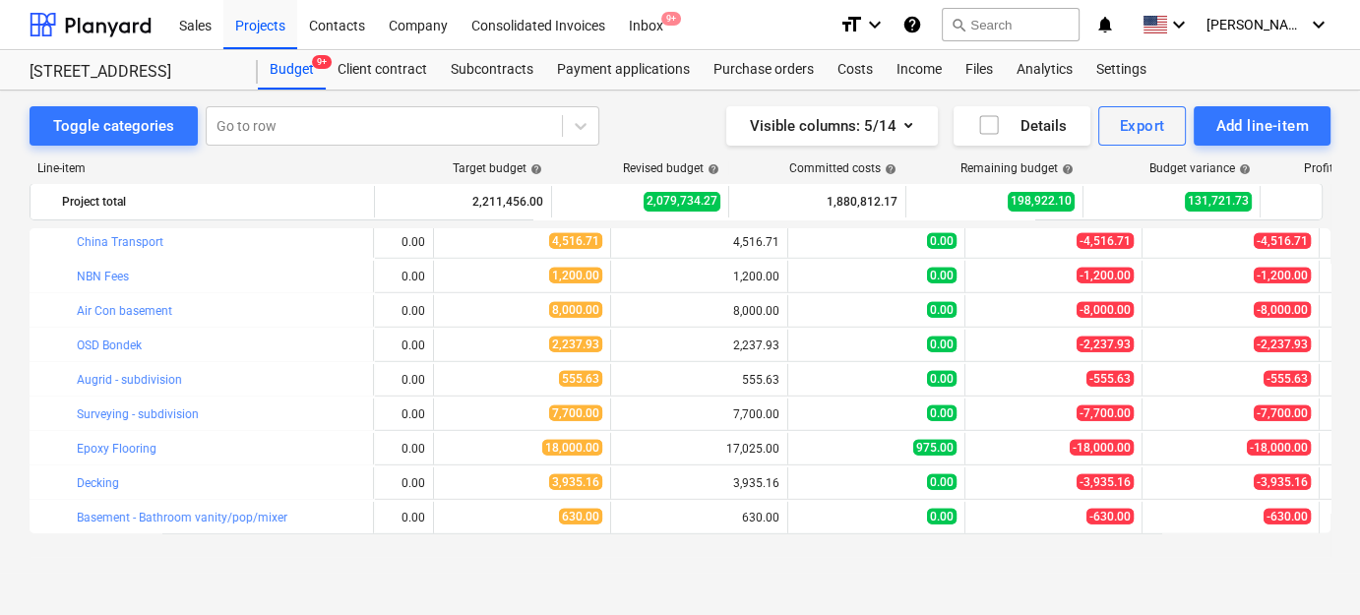
scroll to position [5962, 162]
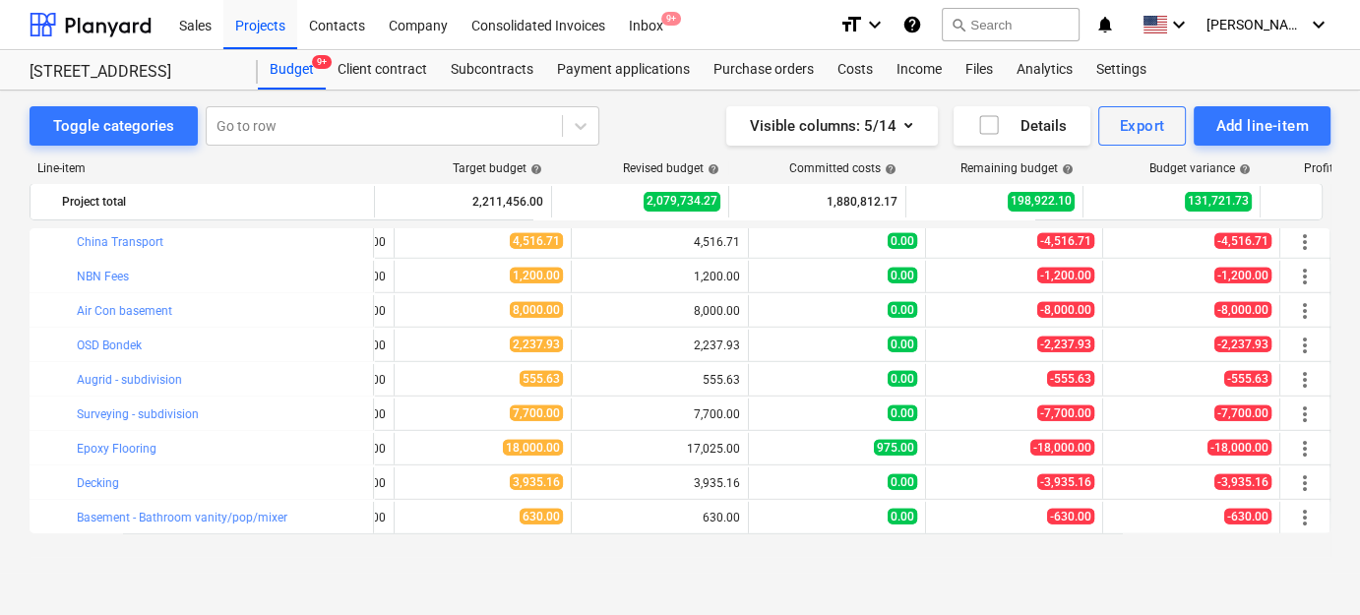
drag, startPoint x: 1133, startPoint y: 500, endPoint x: 1366, endPoint y: 500, distance: 232.2
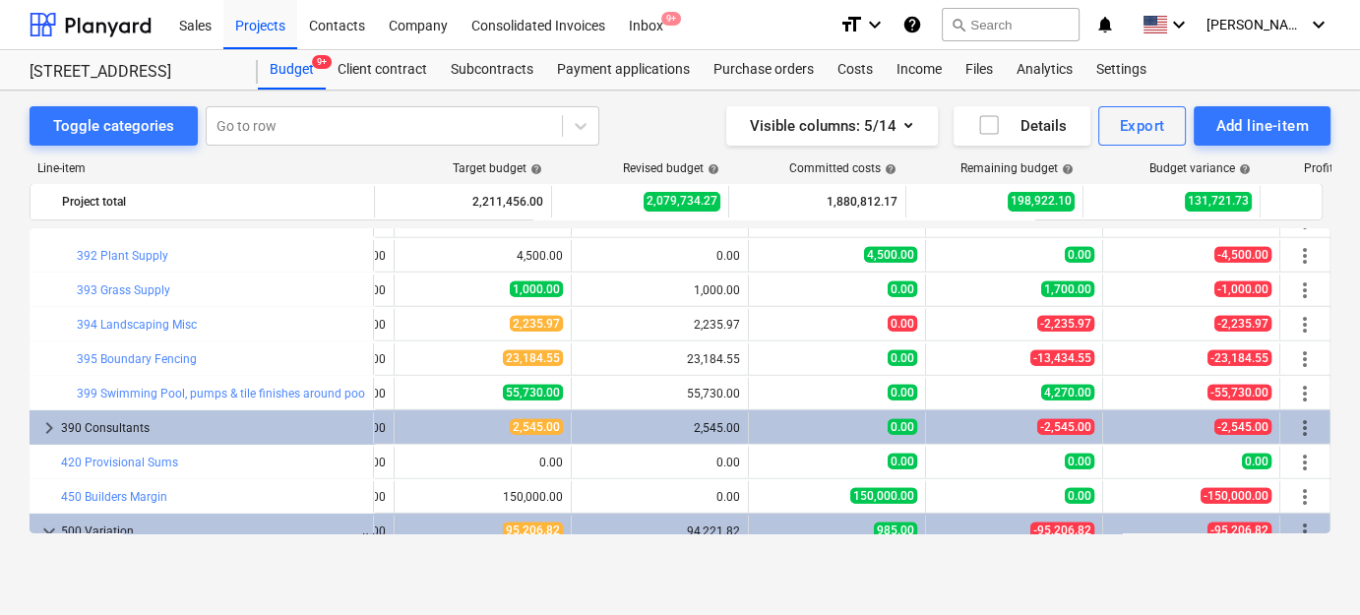
scroll to position [5693, 162]
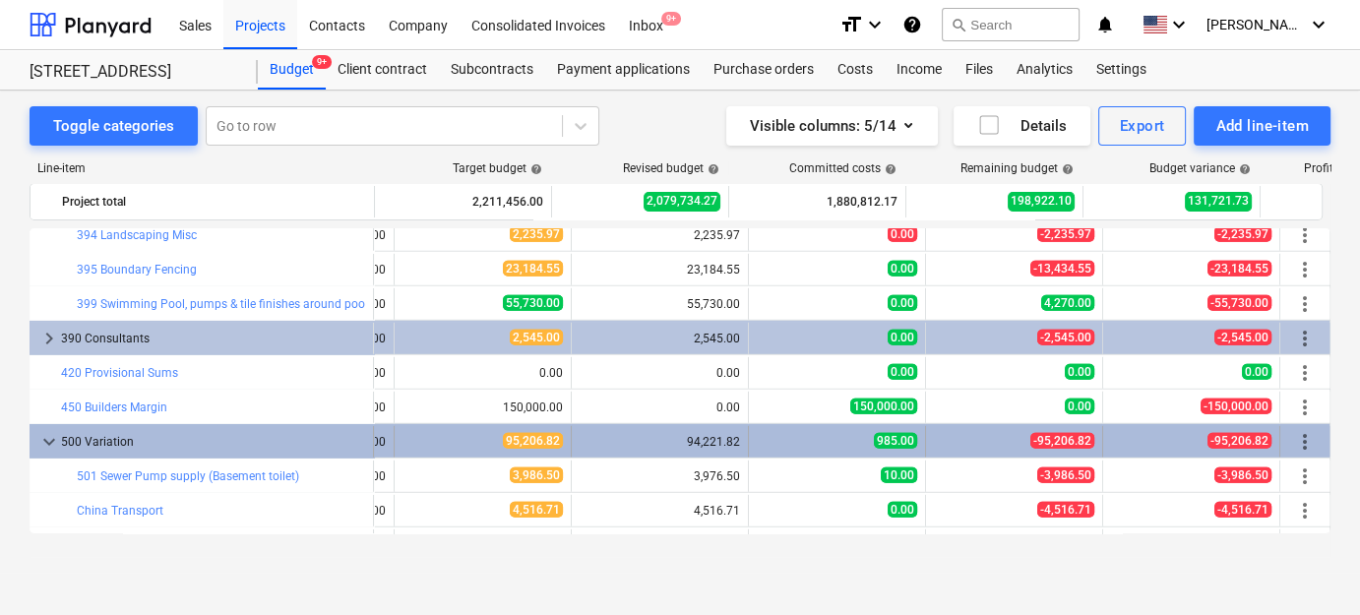
click at [1296, 437] on span "more_vert" at bounding box center [1305, 442] width 24 height 24
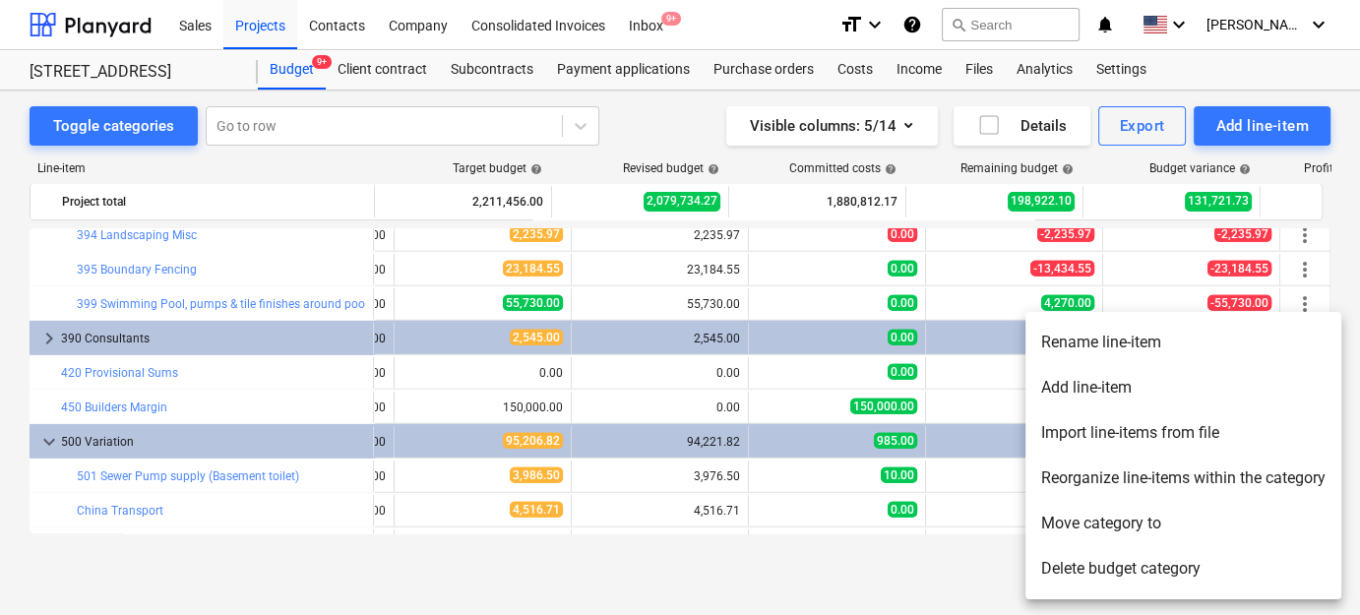
click at [1107, 381] on li "Add line-item" at bounding box center [1183, 387] width 316 height 45
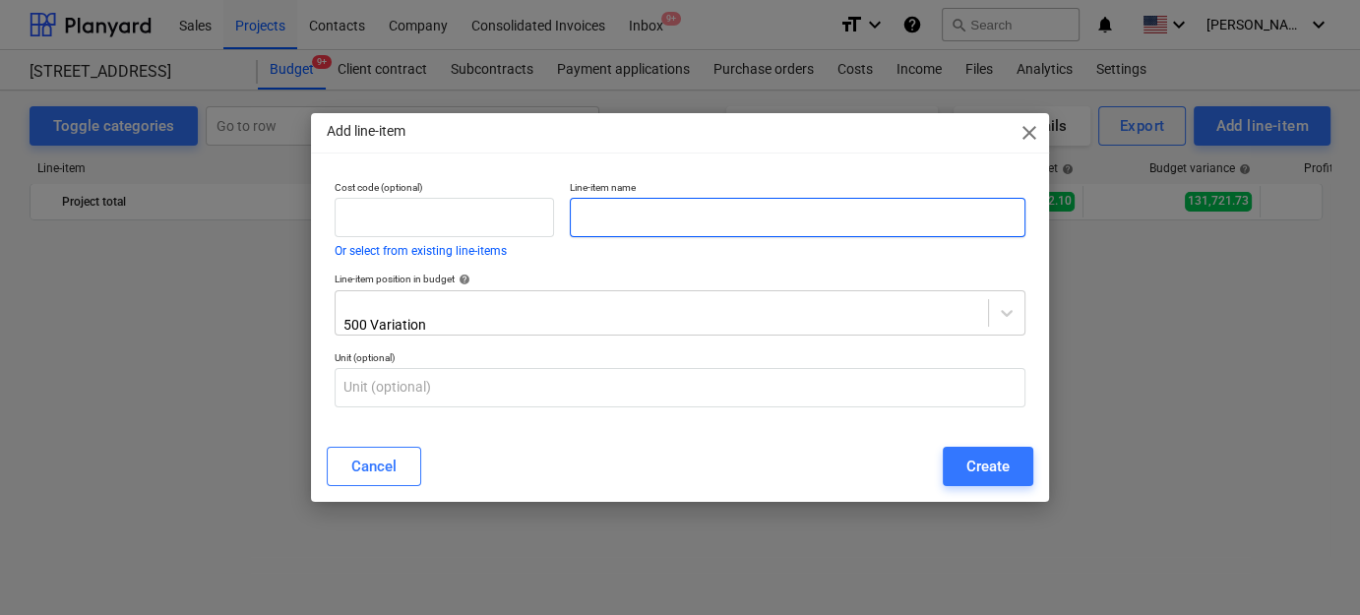
scroll to position [5693, 0]
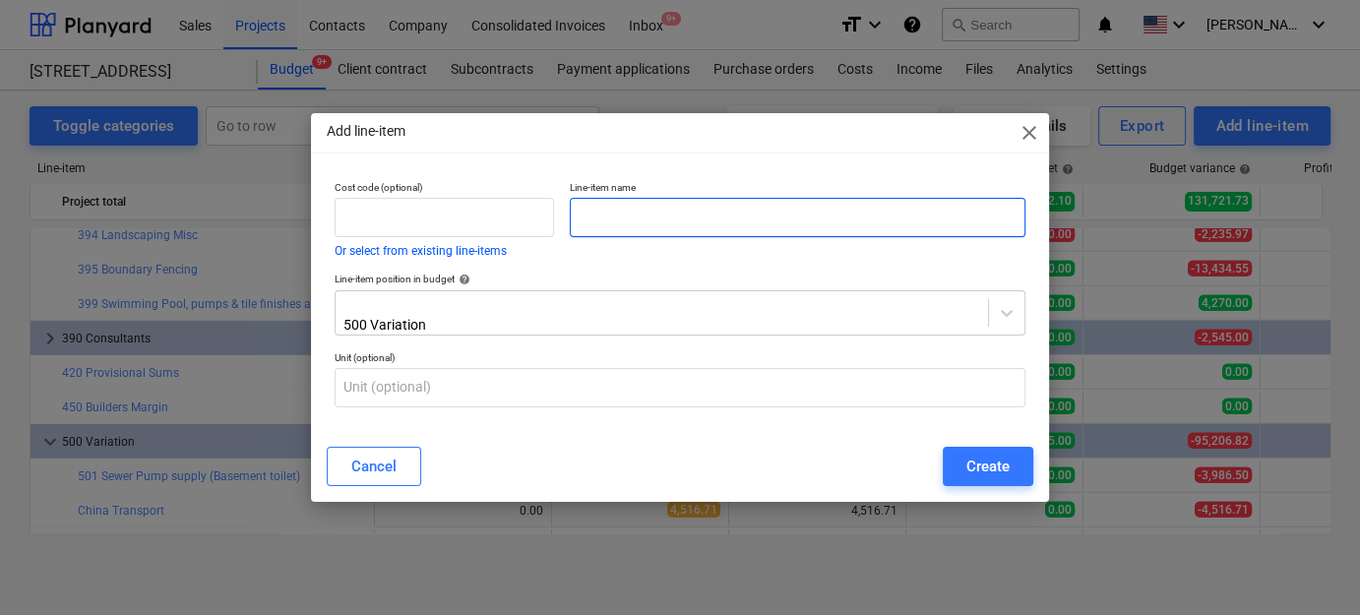
click at [712, 223] on input "text" at bounding box center [797, 217] width 455 height 39
type input "china"
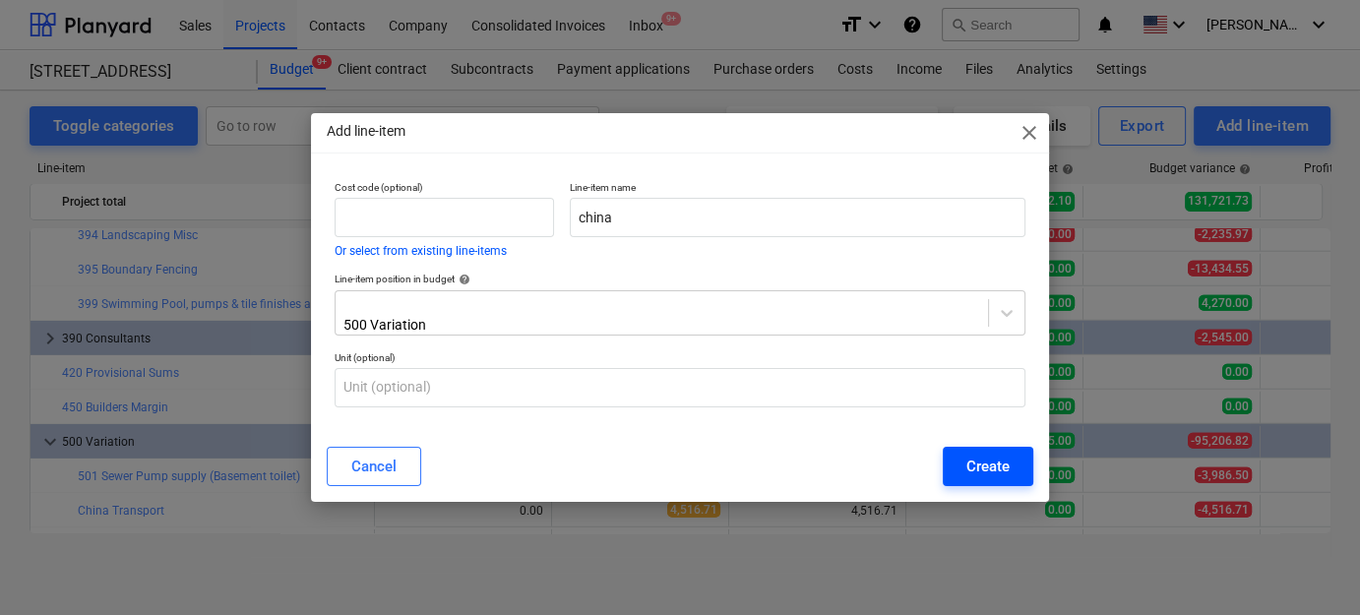
click at [1002, 459] on div "Create" at bounding box center [987, 467] width 43 height 26
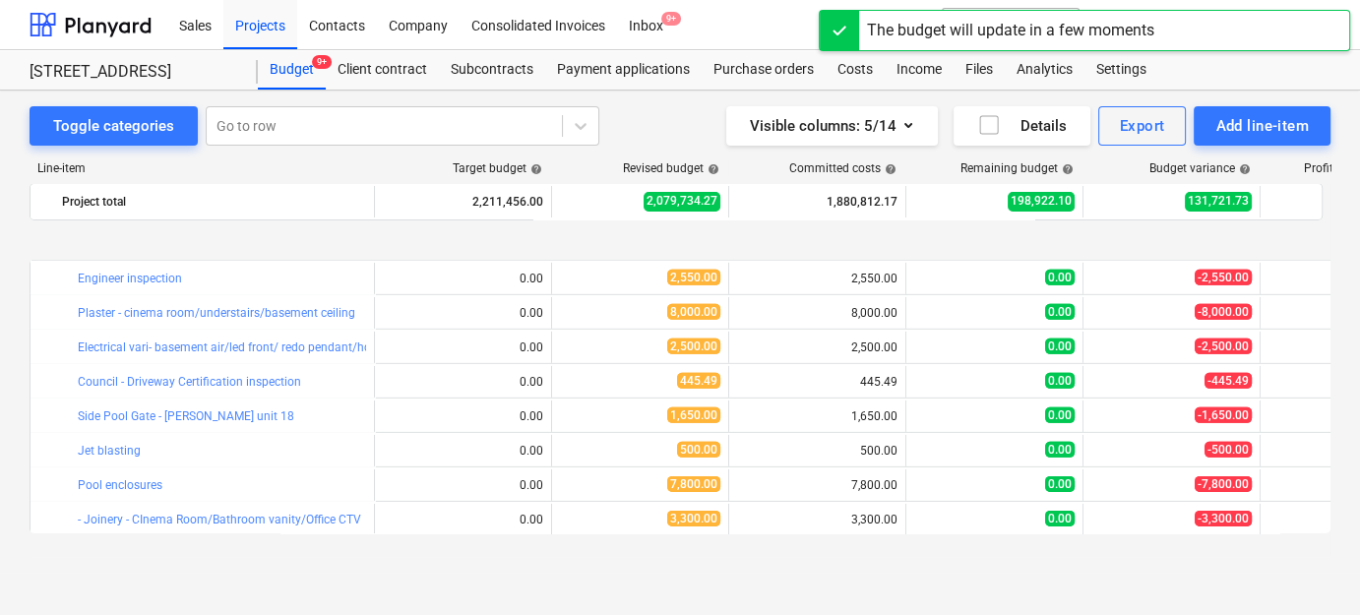
scroll to position [6444, 0]
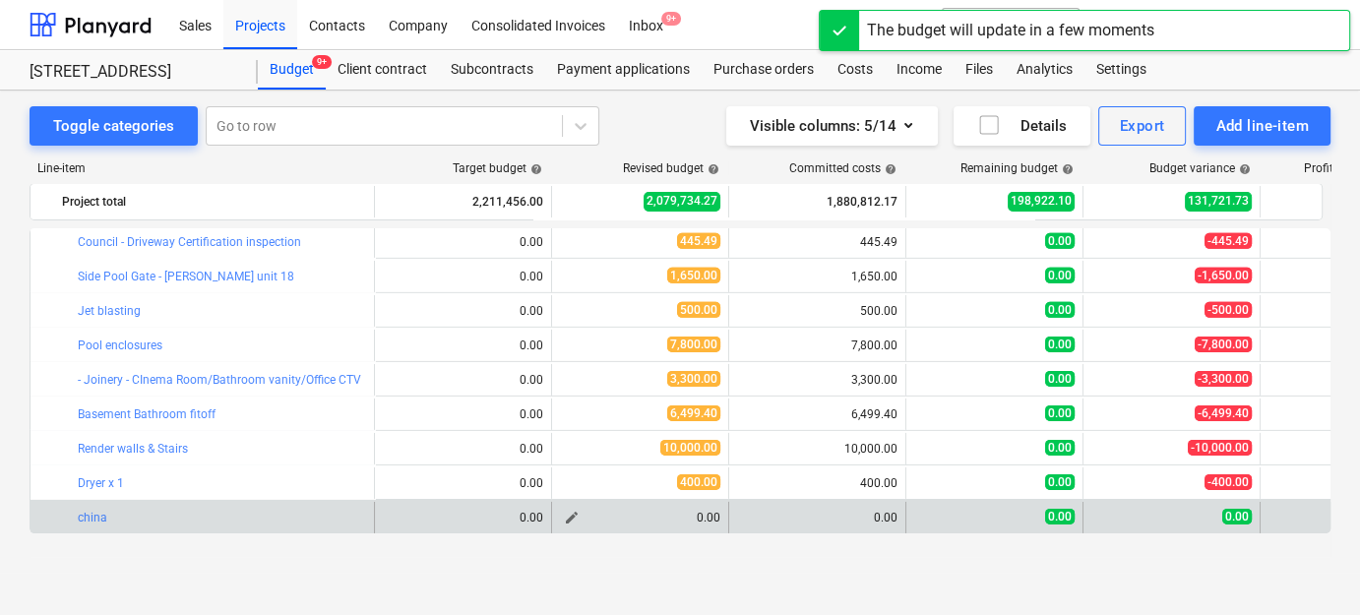
click at [568, 516] on span "edit" at bounding box center [572, 518] width 16 height 16
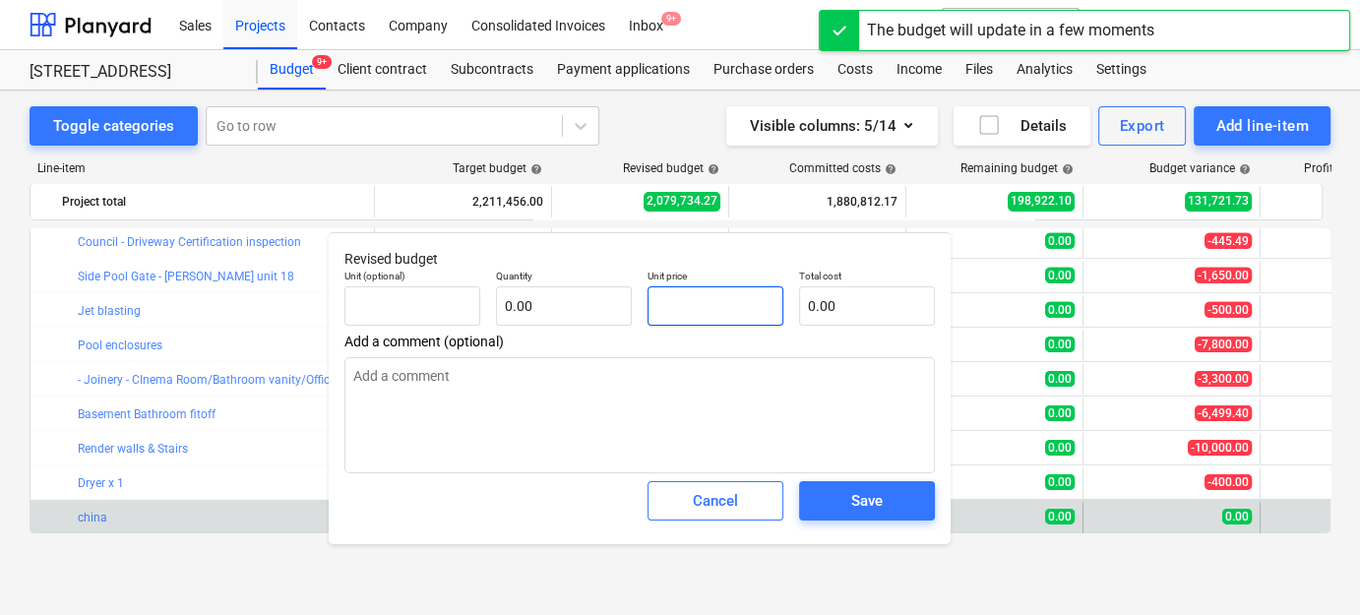
click at [725, 312] on input "text" at bounding box center [715, 305] width 136 height 39
type input "pcs"
type input "5"
type input "1.00"
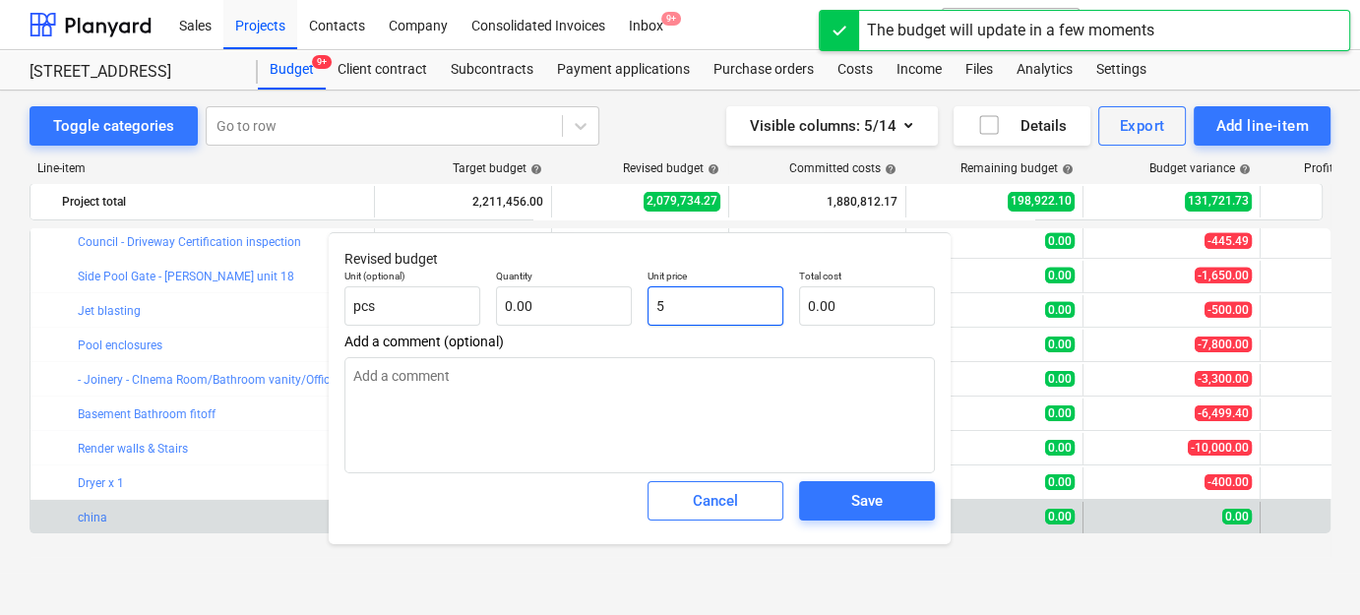
type input "5.00"
type input "56"
type input "56.00"
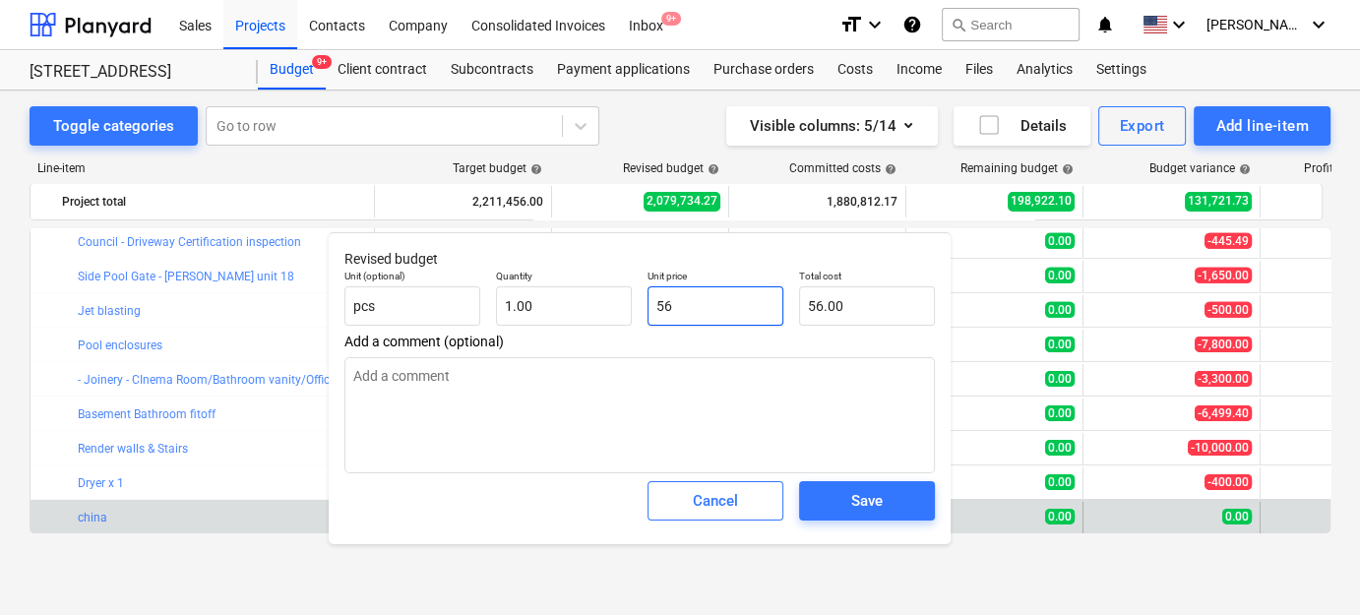
type input "560"
type input "560.00"
type input "5600"
type input "5,600.00"
type input "56000"
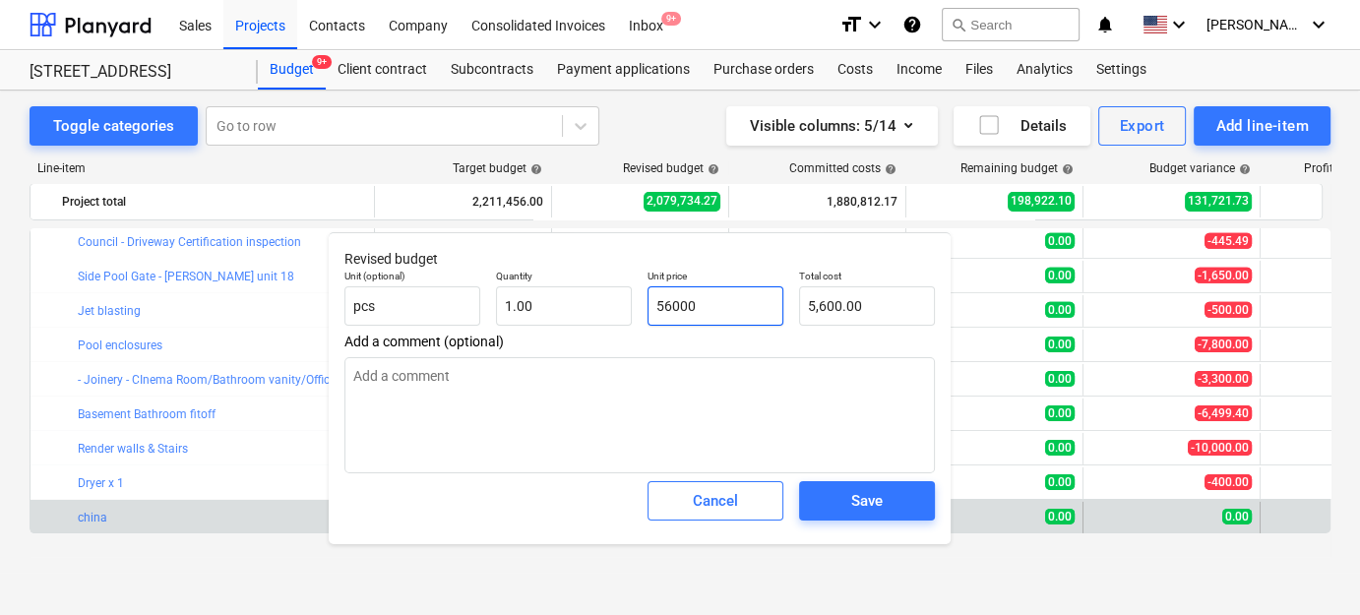
type input "56,000.00"
click at [868, 499] on div "Save" at bounding box center [866, 501] width 31 height 26
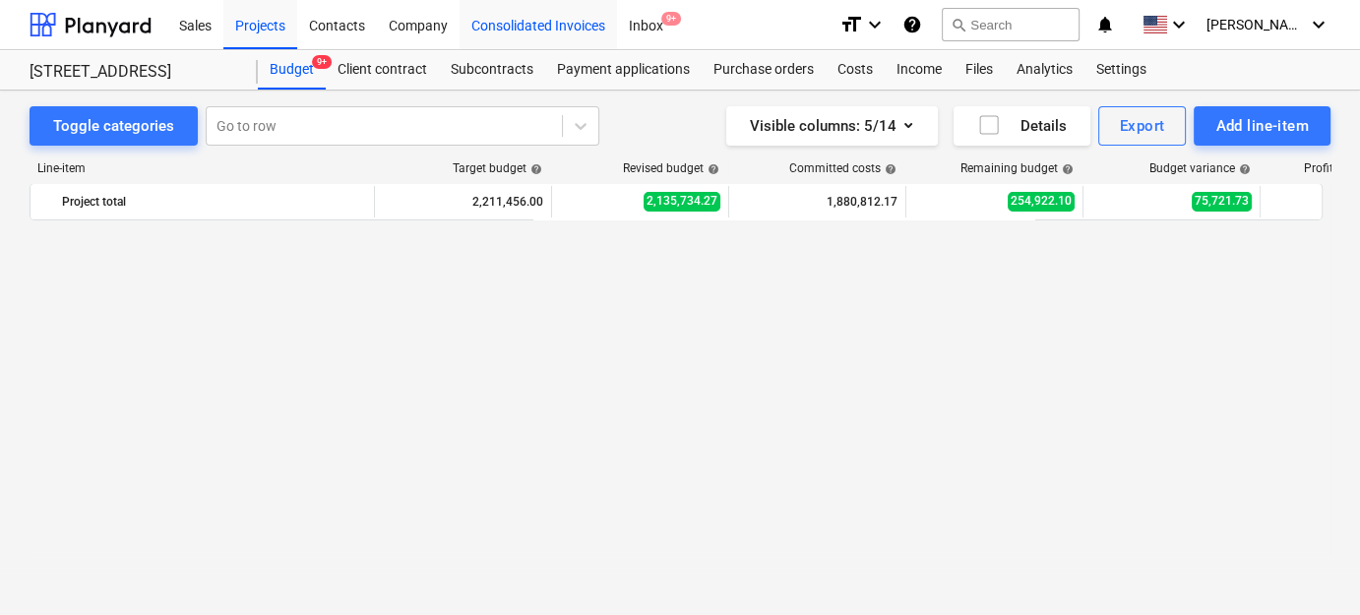
scroll to position [3403, 0]
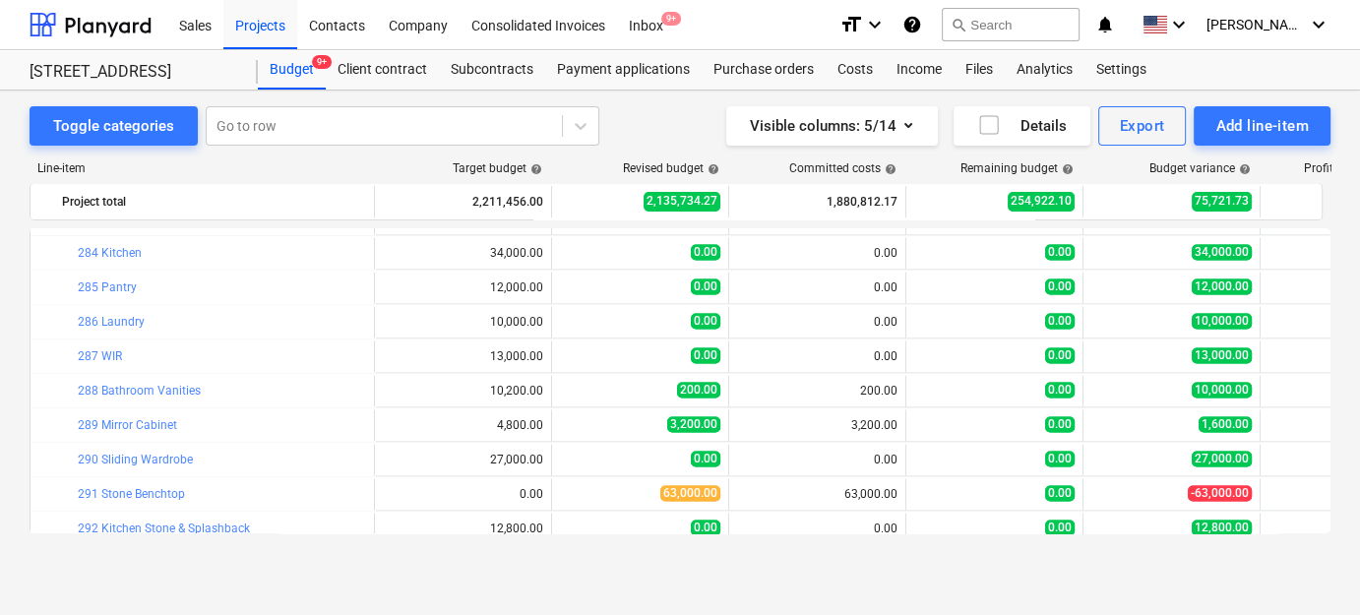
click at [647, 144] on div "Toggle categories Go to row Visible columns : 5/14 Details Export Add line-item" at bounding box center [680, 125] width 1301 height 39
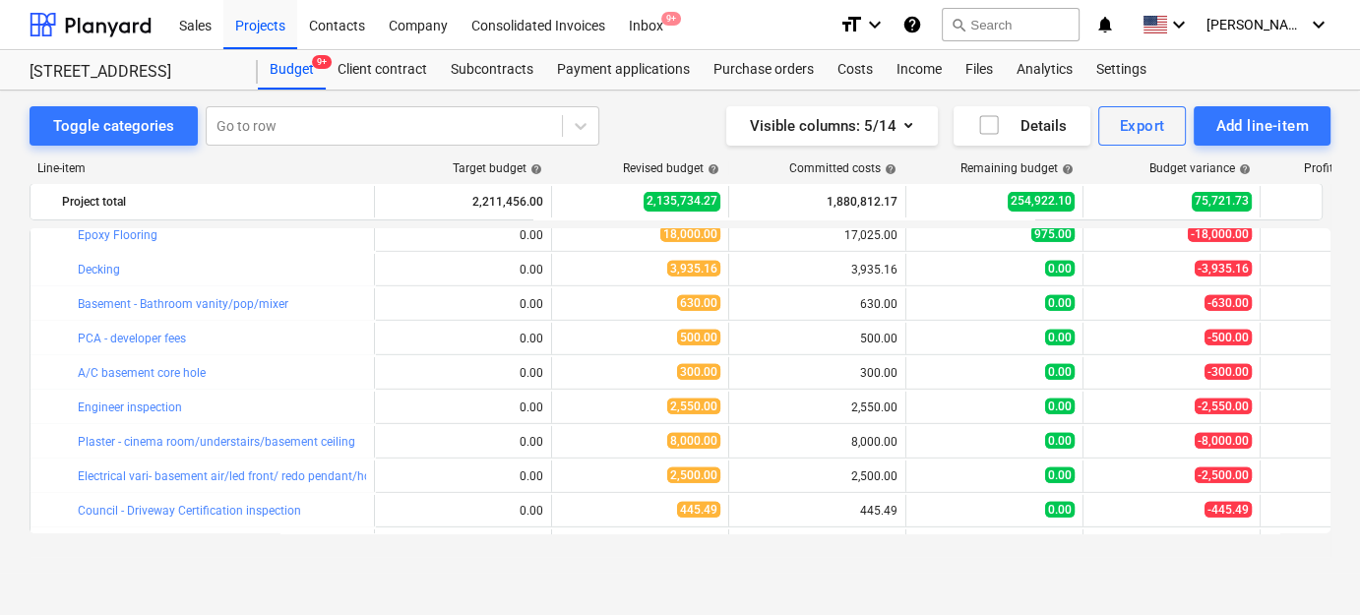
scroll to position [6444, 0]
